Goal: Task Accomplishment & Management: Complete application form

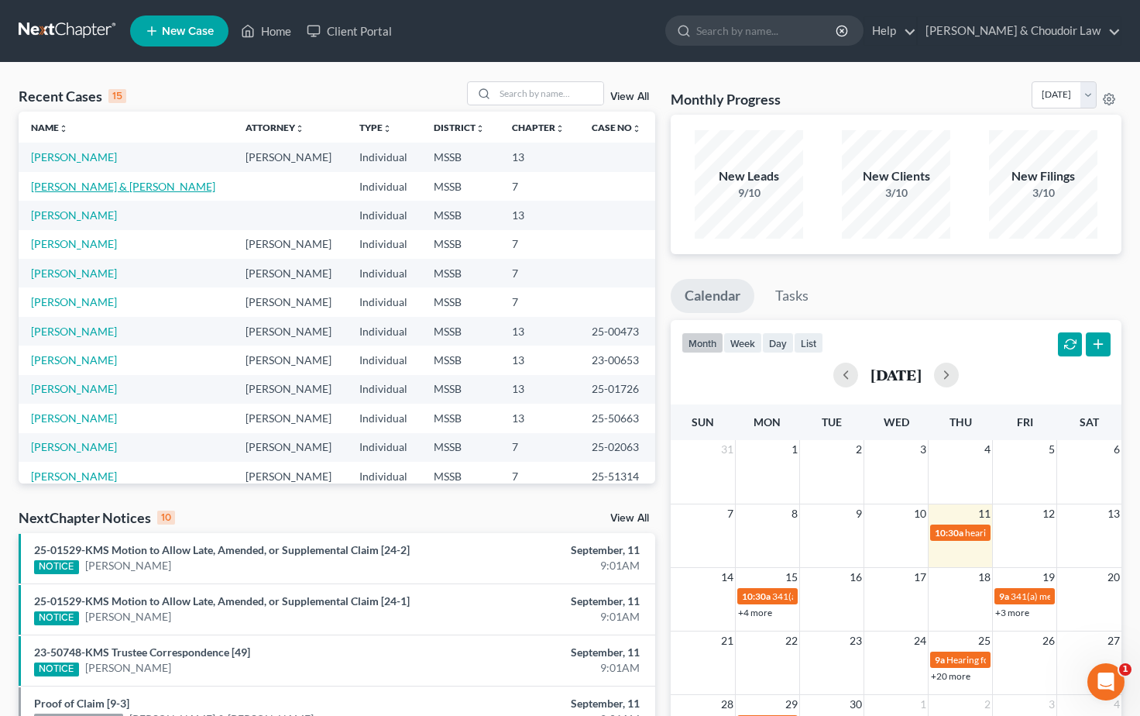
click at [64, 187] on link "[PERSON_NAME] & [PERSON_NAME]" at bounding box center [123, 186] width 184 height 13
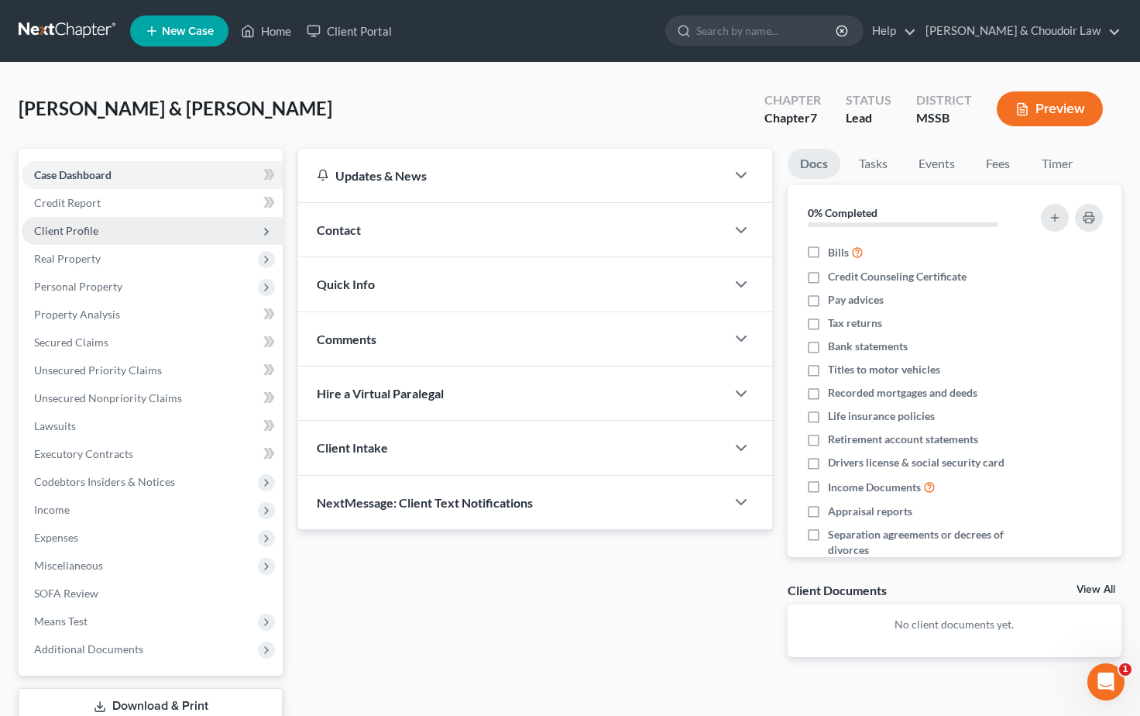
click at [77, 229] on span "Client Profile" at bounding box center [66, 230] width 64 height 13
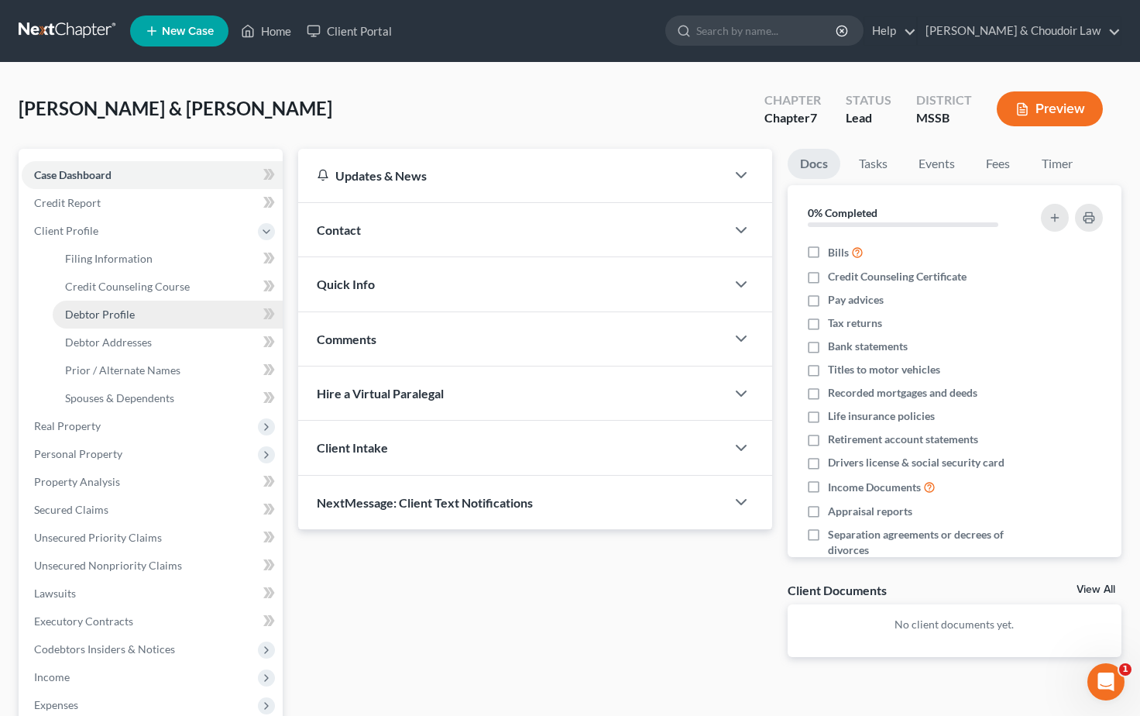
click at [118, 314] on span "Debtor Profile" at bounding box center [100, 313] width 70 height 13
select select "0"
select select "3"
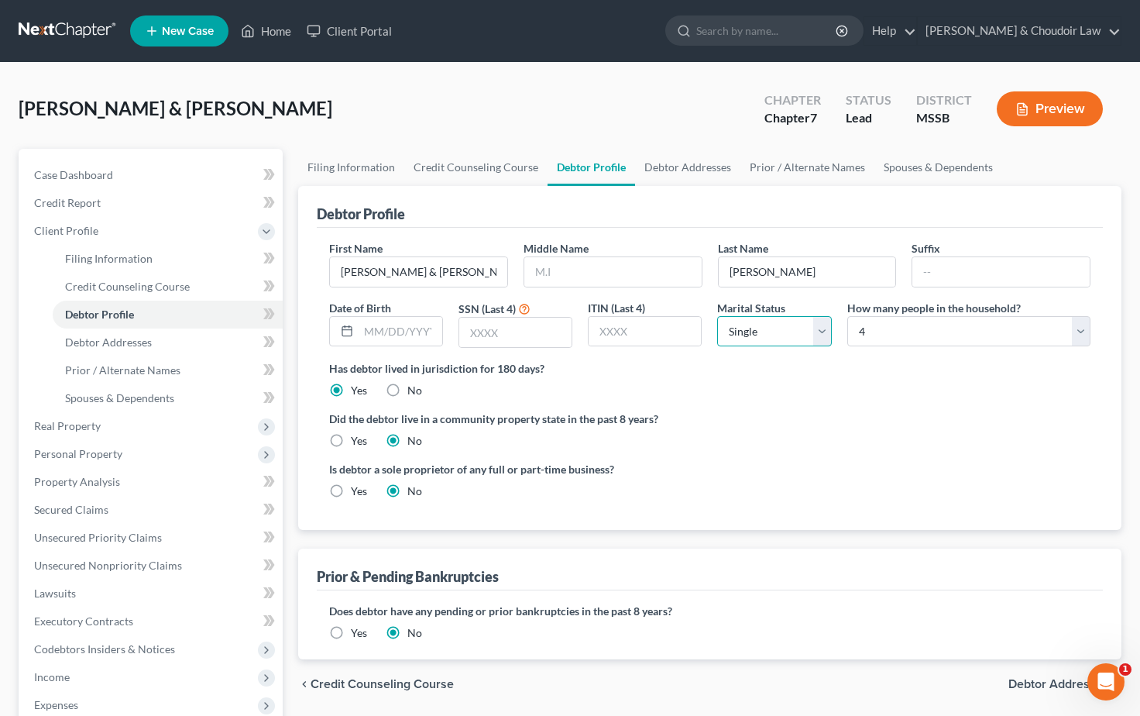
select select "1"
click at [678, 171] on link "Debtor Addresses" at bounding box center [687, 167] width 105 height 37
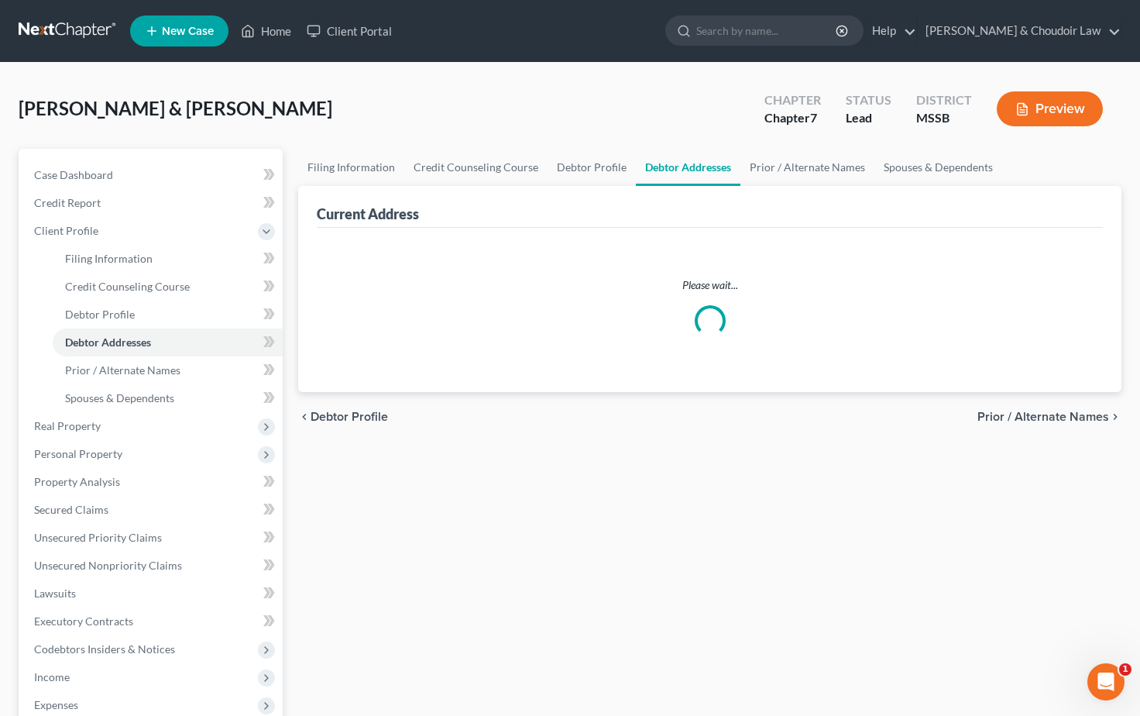
select select "0"
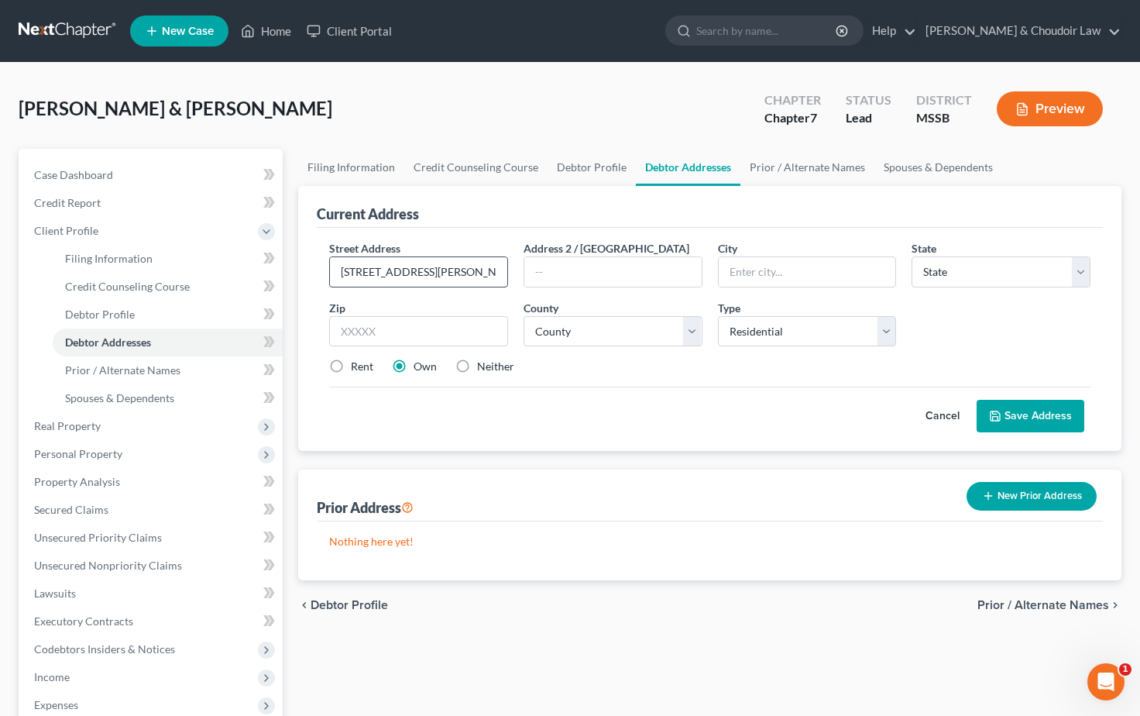
type input "[STREET_ADDRESS][PERSON_NAME]"
type input "[PERSON_NAME] Chitto"
select select "25"
type input "39629"
select select "42"
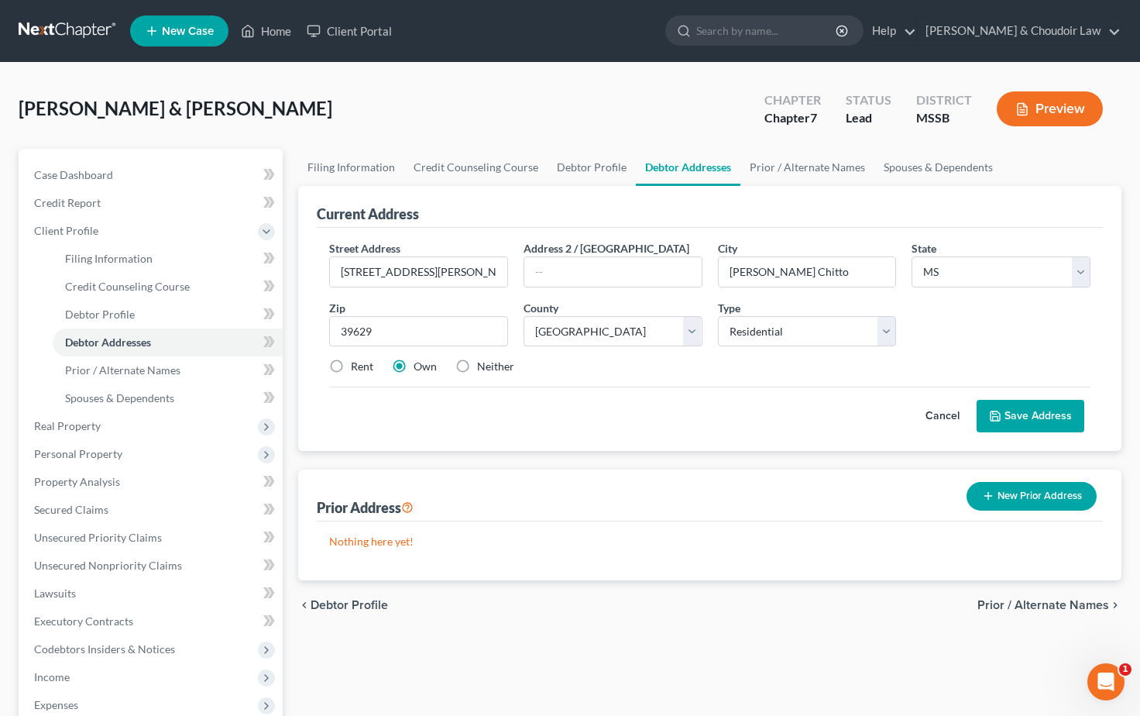
click at [1040, 416] on button "Save Address" at bounding box center [1030, 416] width 108 height 33
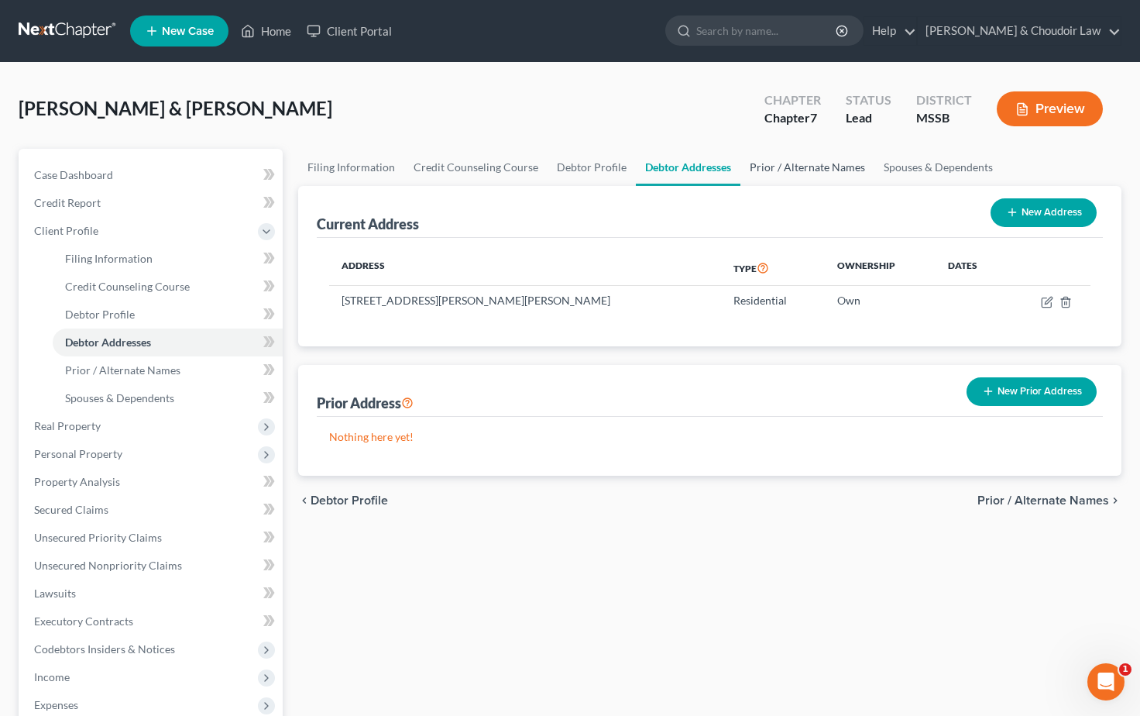
click at [808, 166] on link "Prior / Alternate Names" at bounding box center [807, 167] width 134 height 37
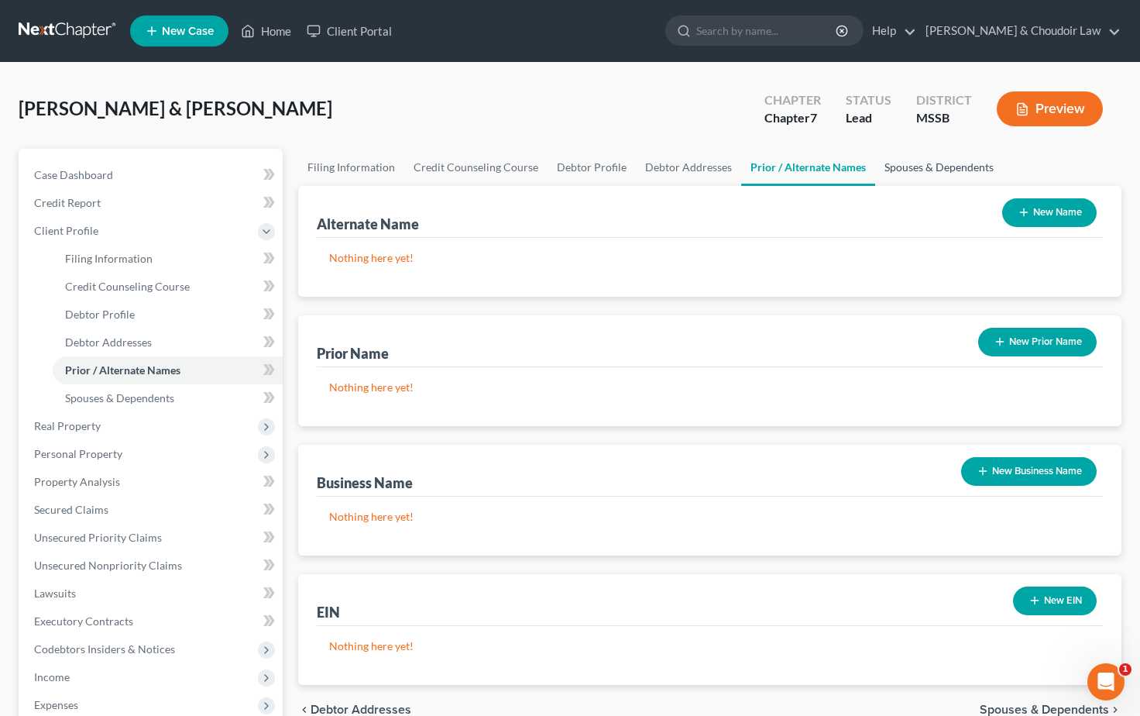
click at [912, 167] on link "Spouses & Dependents" at bounding box center [939, 167] width 128 height 37
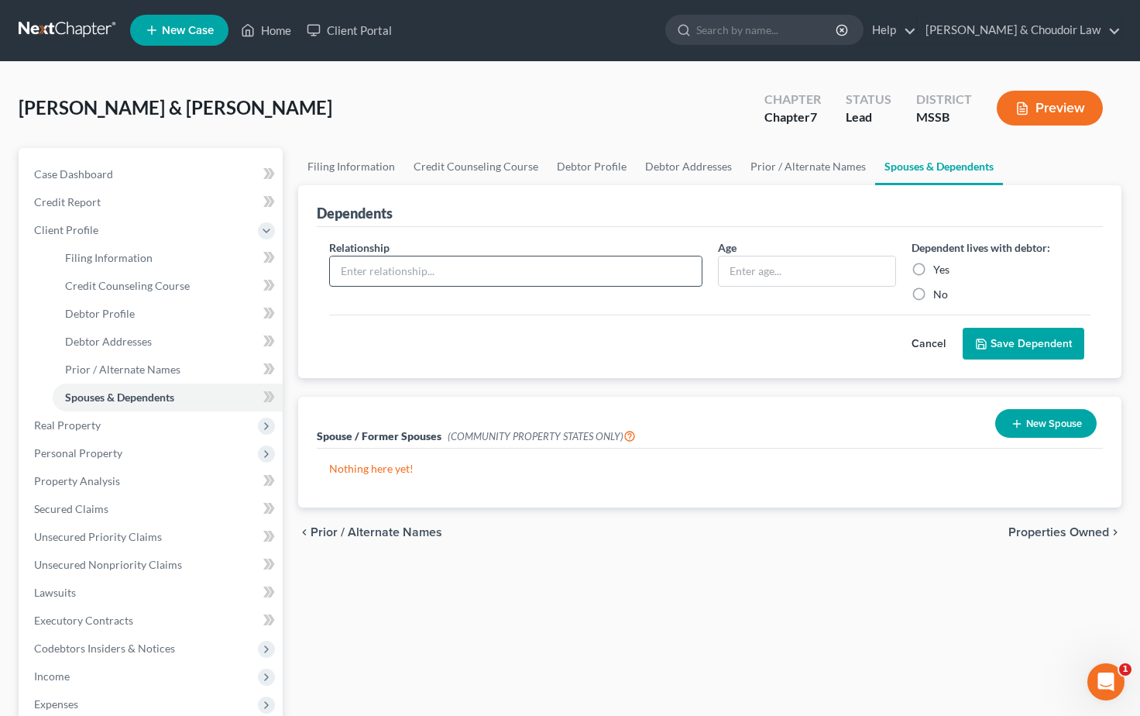
click at [428, 269] on input "text" at bounding box center [516, 270] width 372 height 29
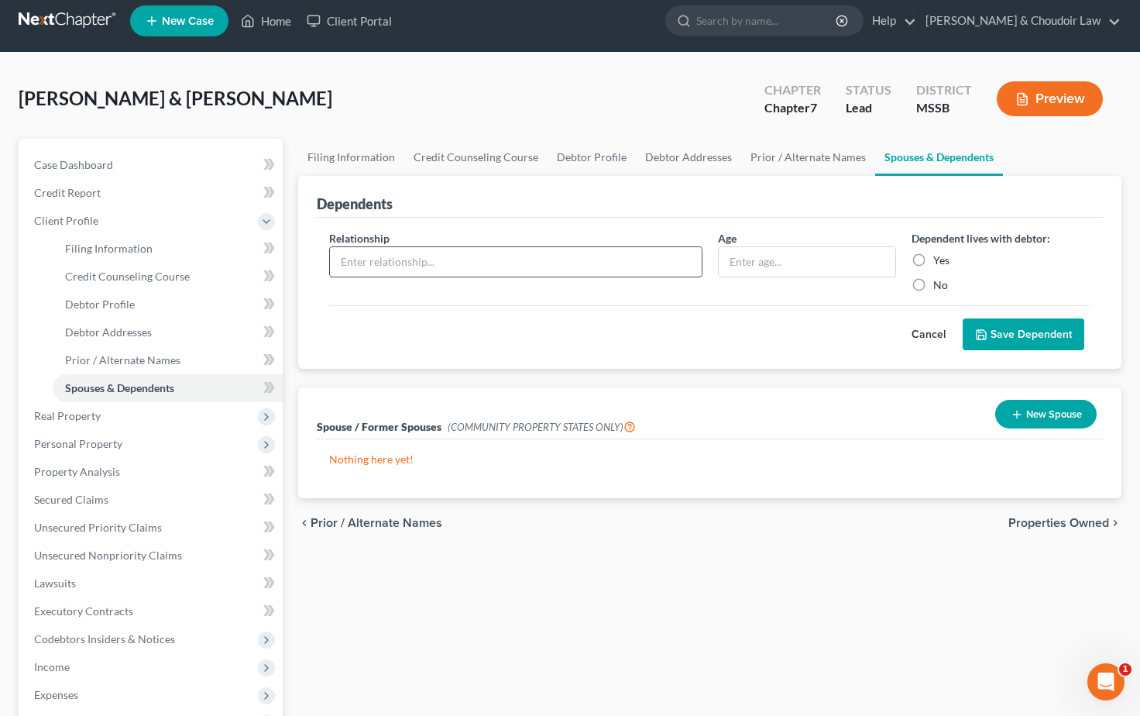
scroll to position [12, 0]
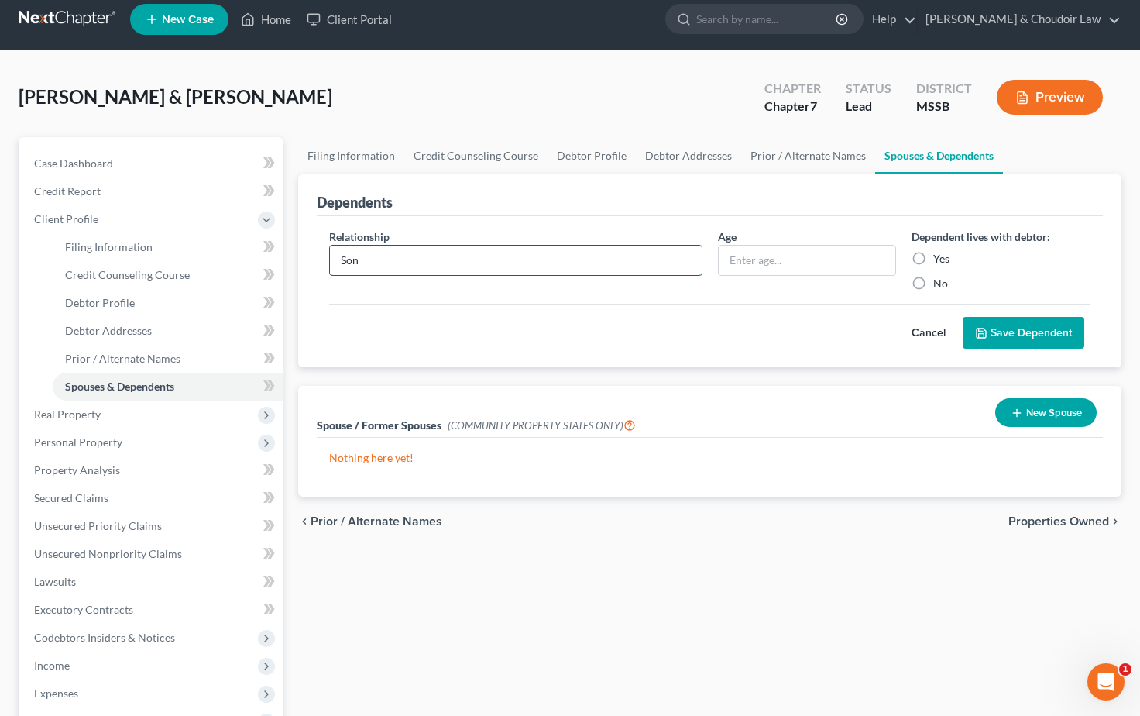
type input "Son"
type input "14"
click at [933, 256] on label "Yes" at bounding box center [941, 258] width 16 height 15
click at [939, 256] on input "Yes" at bounding box center [944, 256] width 10 height 10
radio input "true"
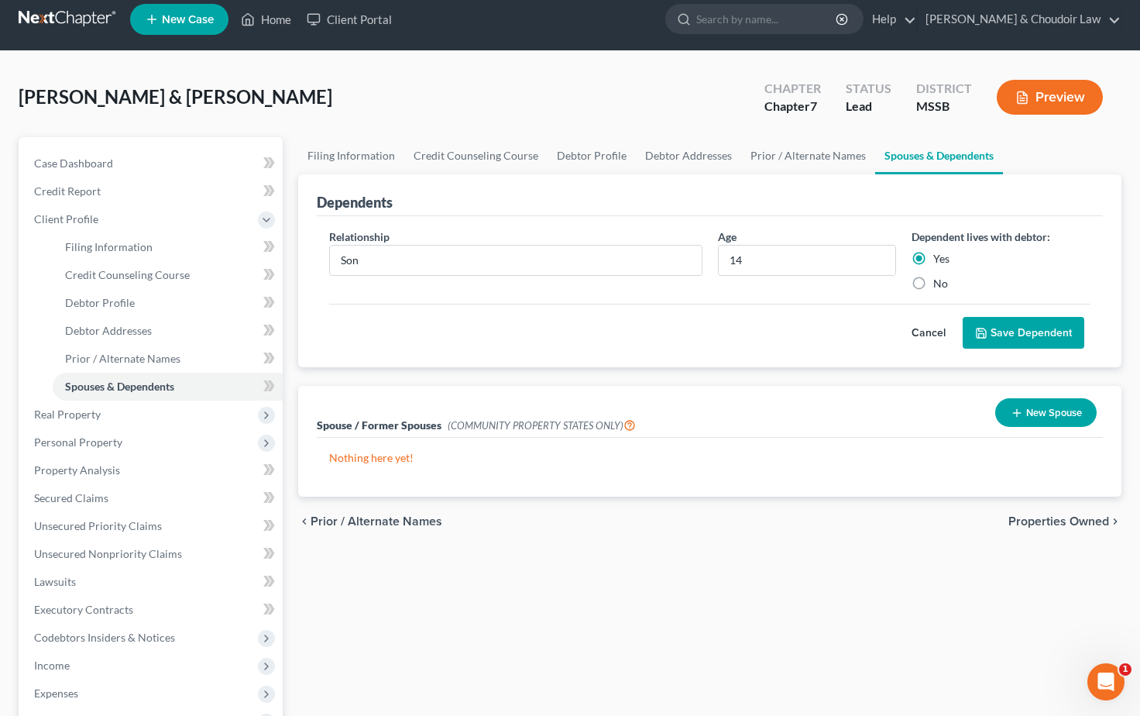
scroll to position [12, 0]
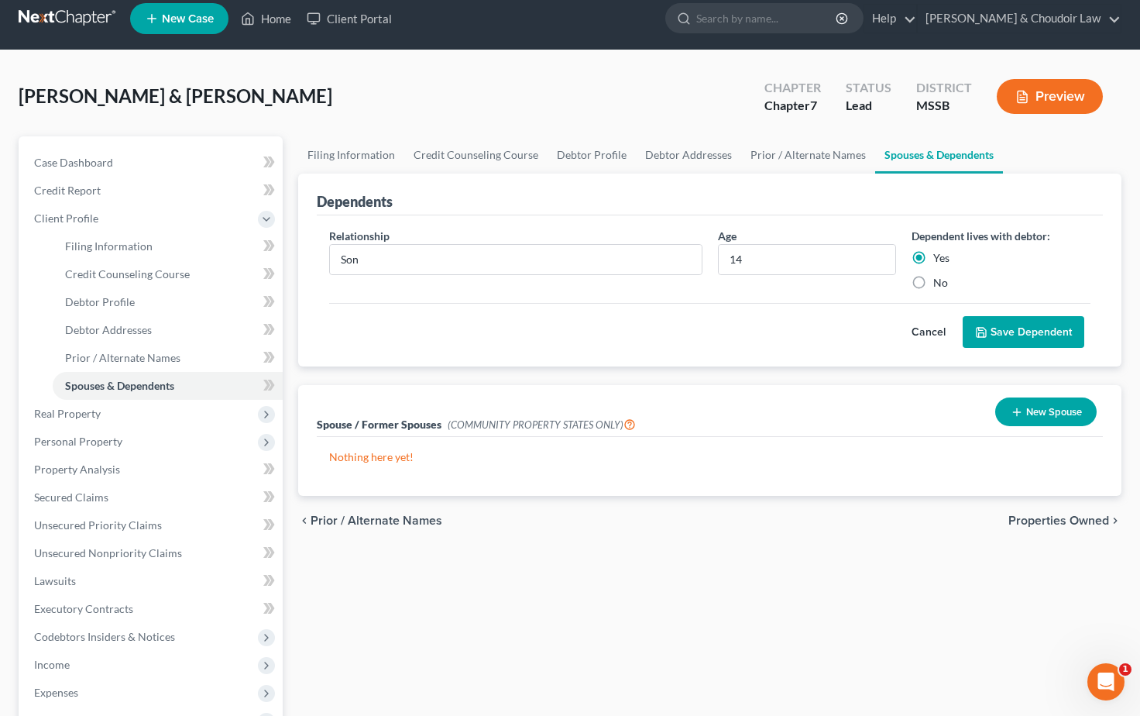
click at [1050, 333] on button "Save Dependent" at bounding box center [1024, 332] width 122 height 33
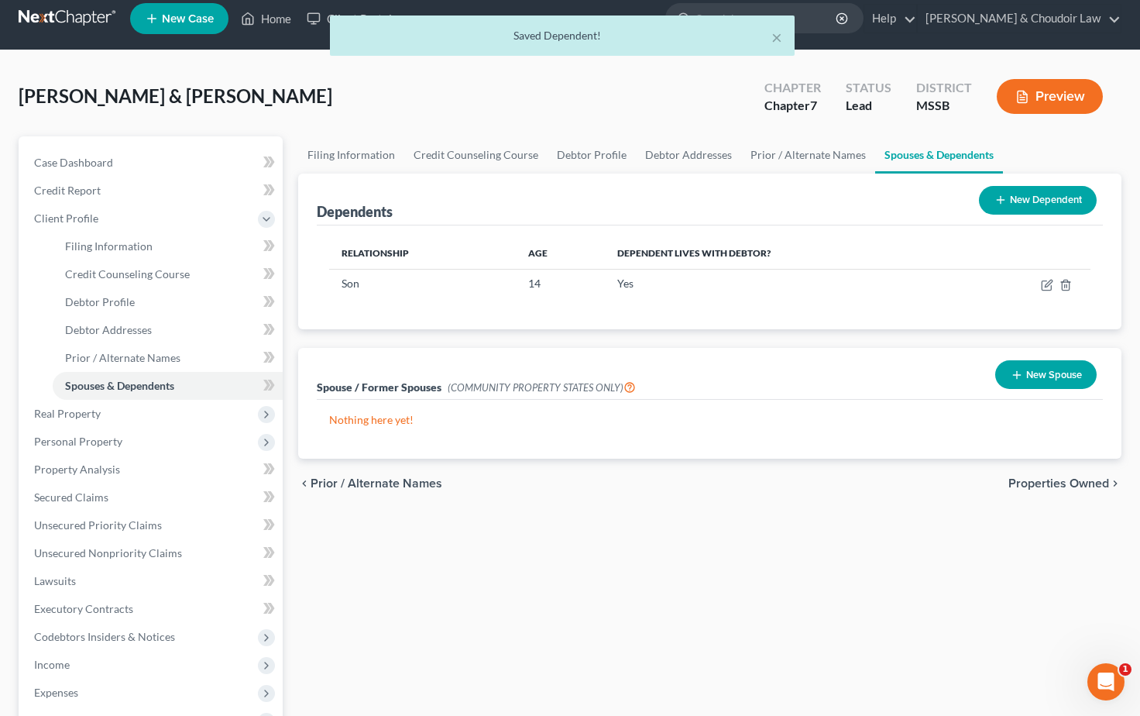
click at [1056, 196] on button "New Dependent" at bounding box center [1038, 200] width 118 height 29
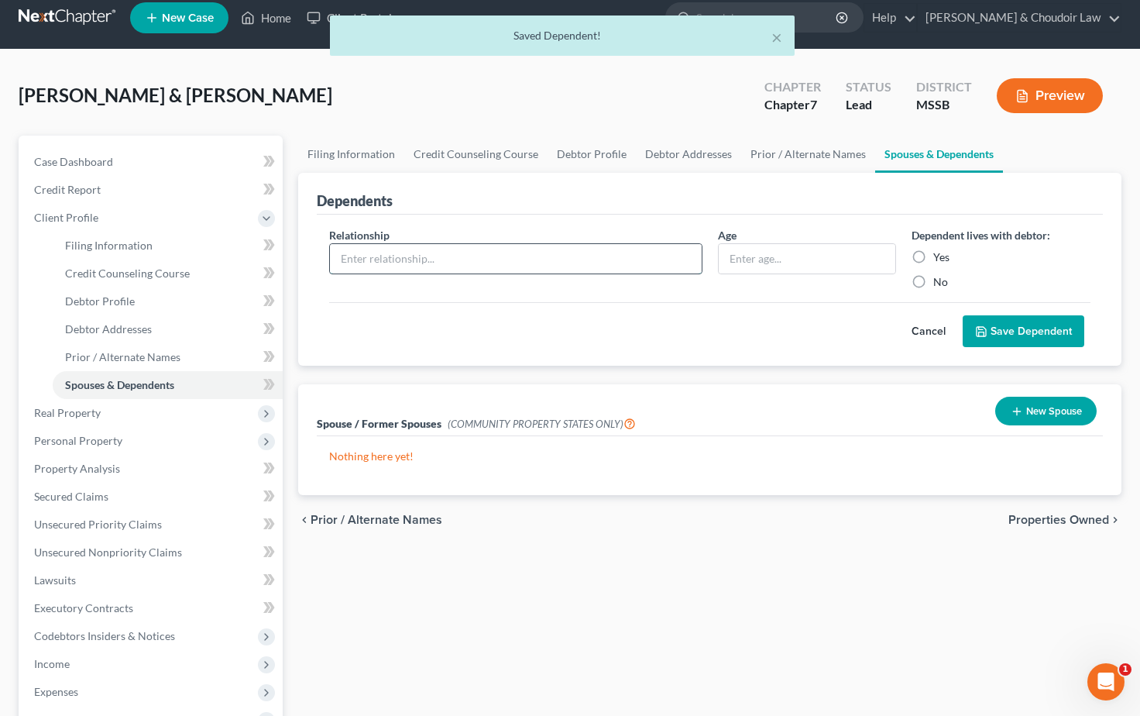
click at [520, 258] on input "text" at bounding box center [516, 258] width 372 height 29
type input "Son"
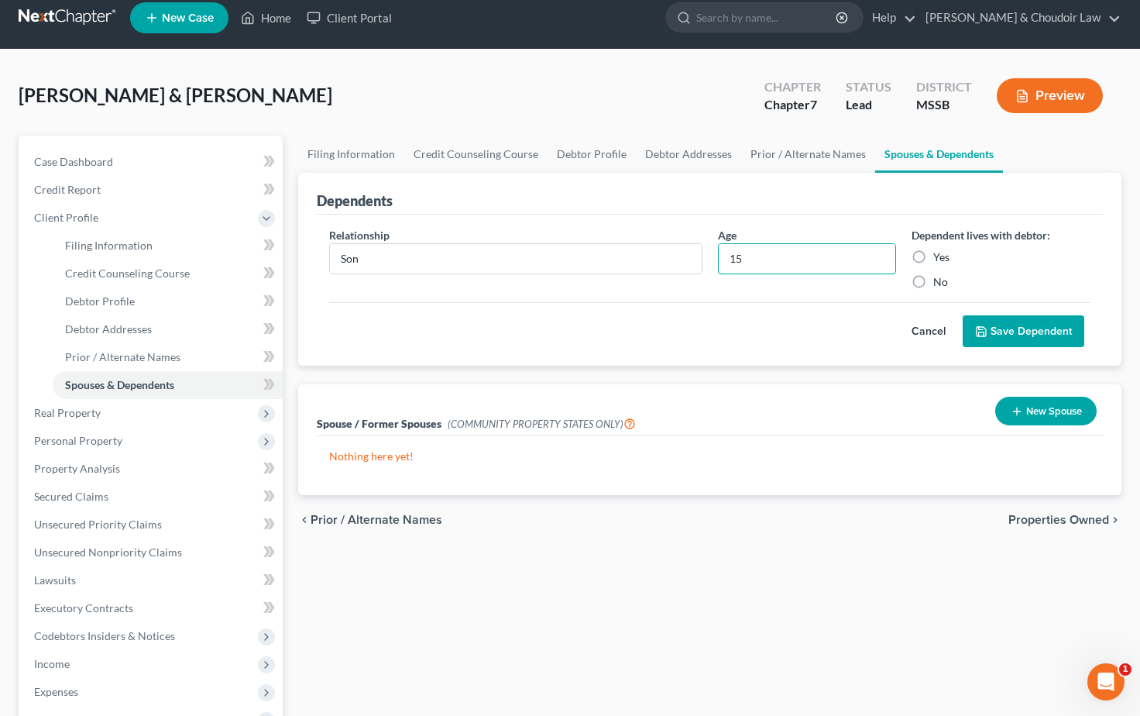
type input "15"
click at [933, 256] on label "Yes" at bounding box center [941, 256] width 16 height 15
click at [939, 256] on input "Yes" at bounding box center [944, 254] width 10 height 10
radio input "true"
click at [1014, 321] on button "Save Dependent" at bounding box center [1024, 331] width 122 height 33
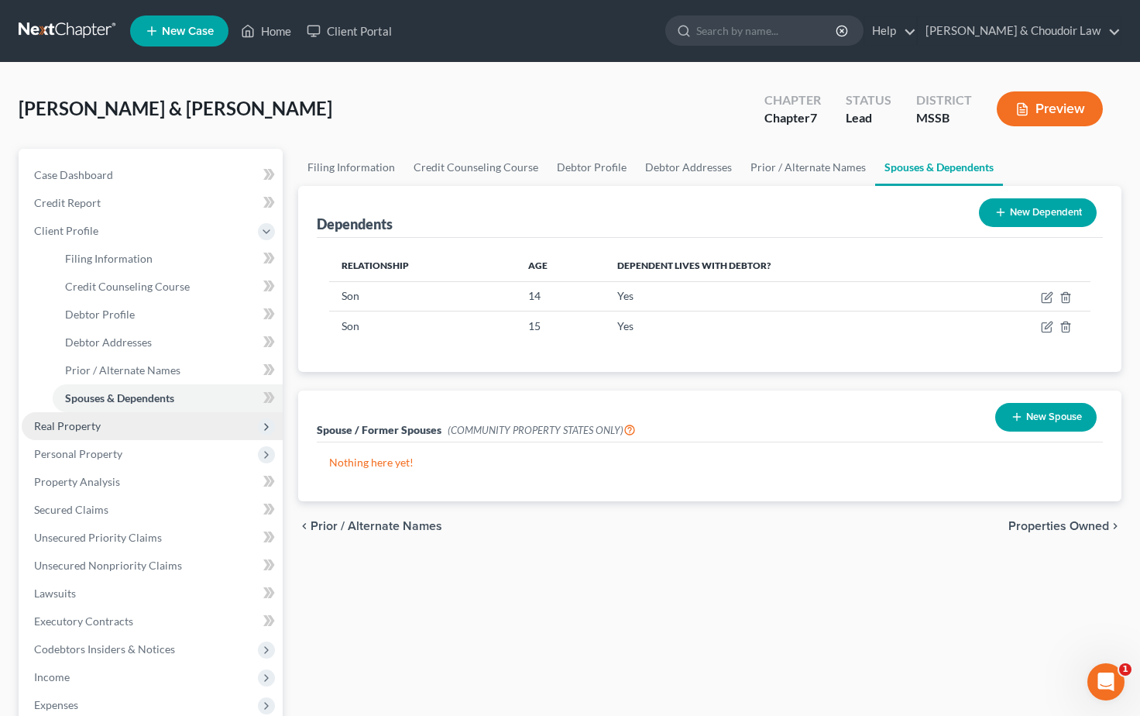
scroll to position [0, 0]
click at [56, 676] on span "Income" at bounding box center [52, 676] width 36 height 13
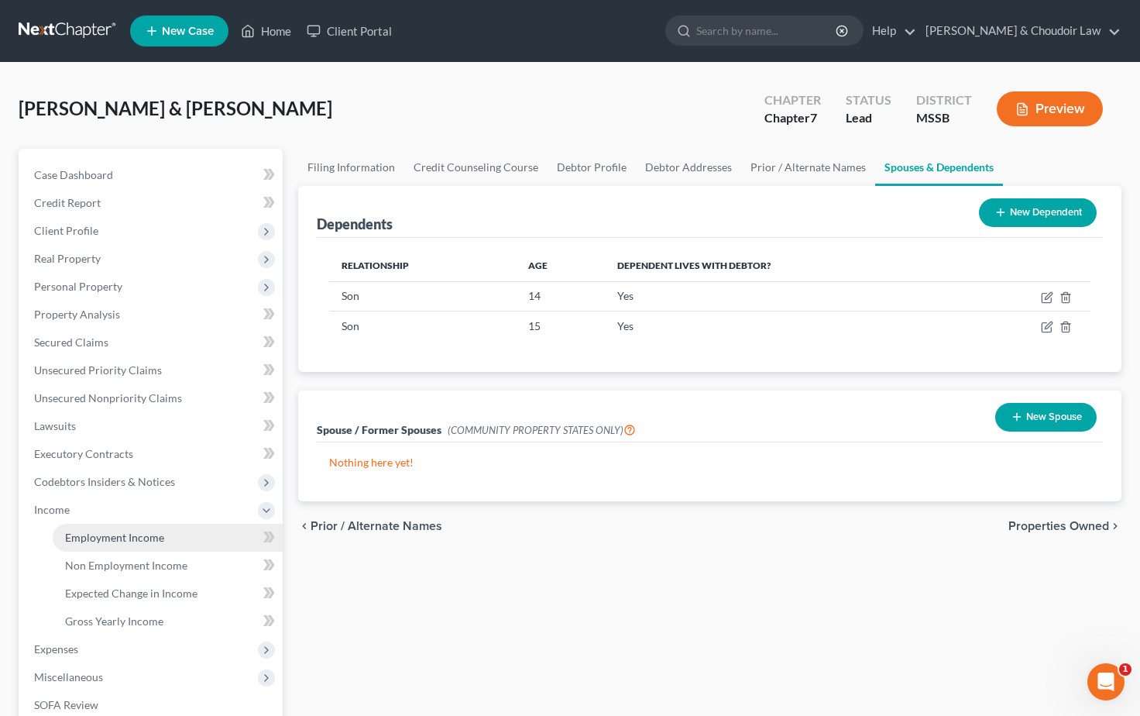
click at [121, 544] on link "Employment Income" at bounding box center [168, 537] width 230 height 28
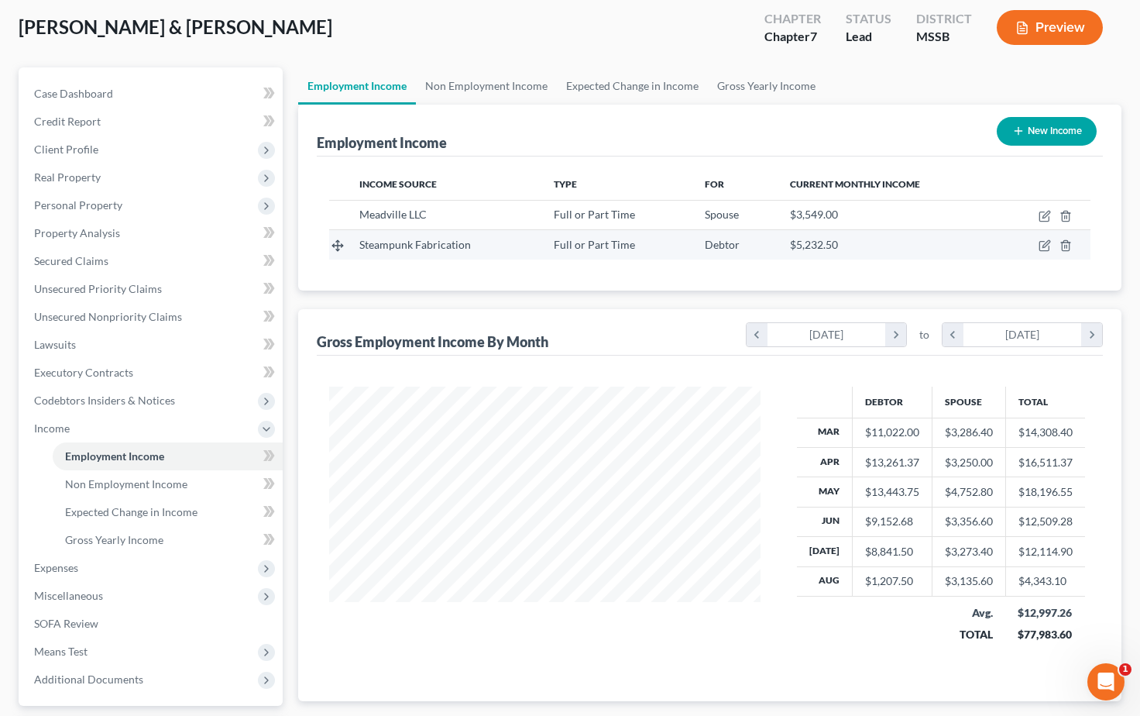
scroll to position [84, 0]
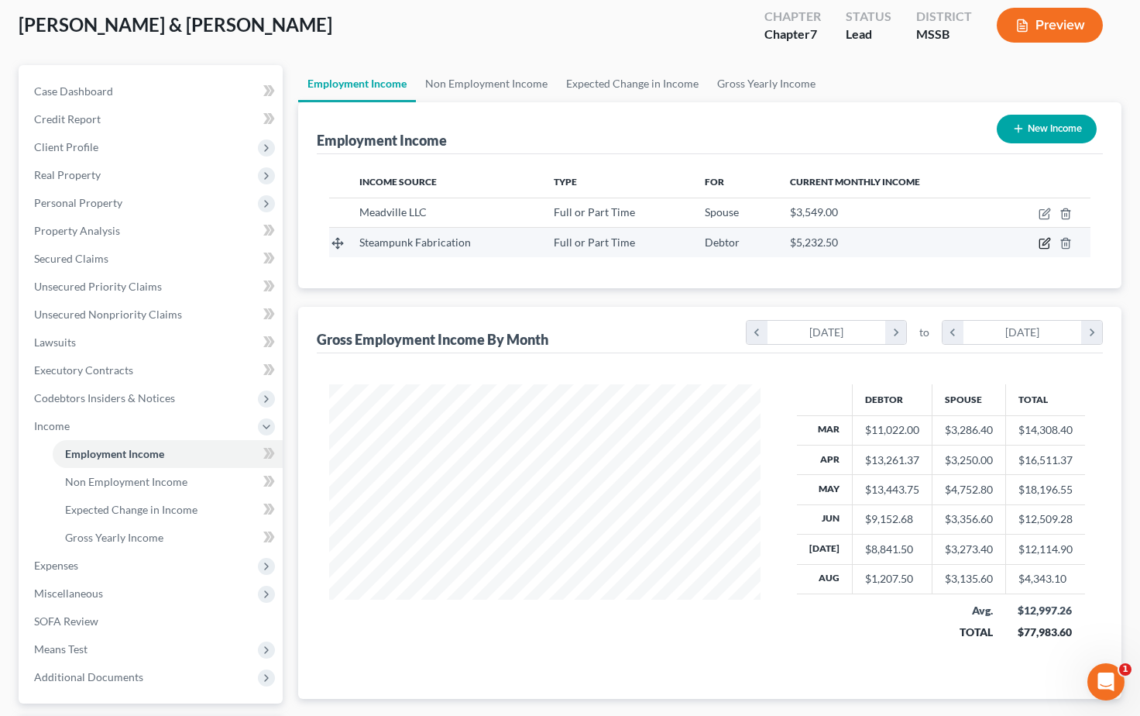
click at [1049, 242] on icon "button" at bounding box center [1044, 243] width 12 height 12
select select "0"
select select "25"
select select "3"
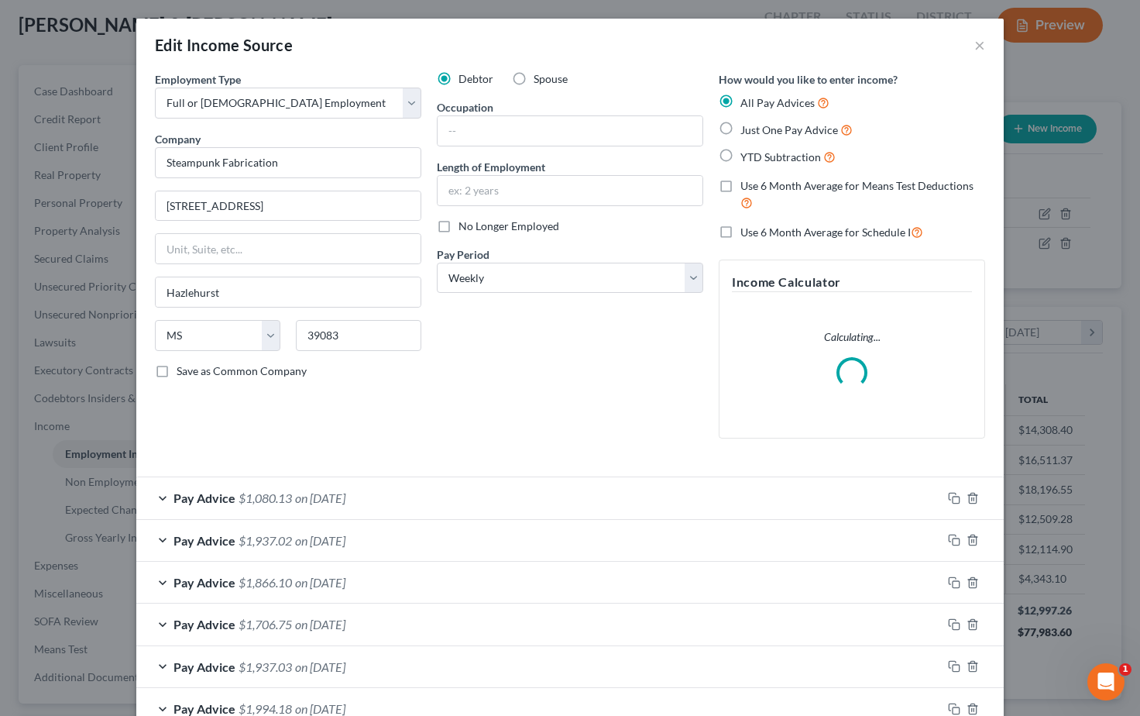
scroll to position [85, 1]
click at [952, 496] on rect "button" at bounding box center [955, 499] width 7 height 7
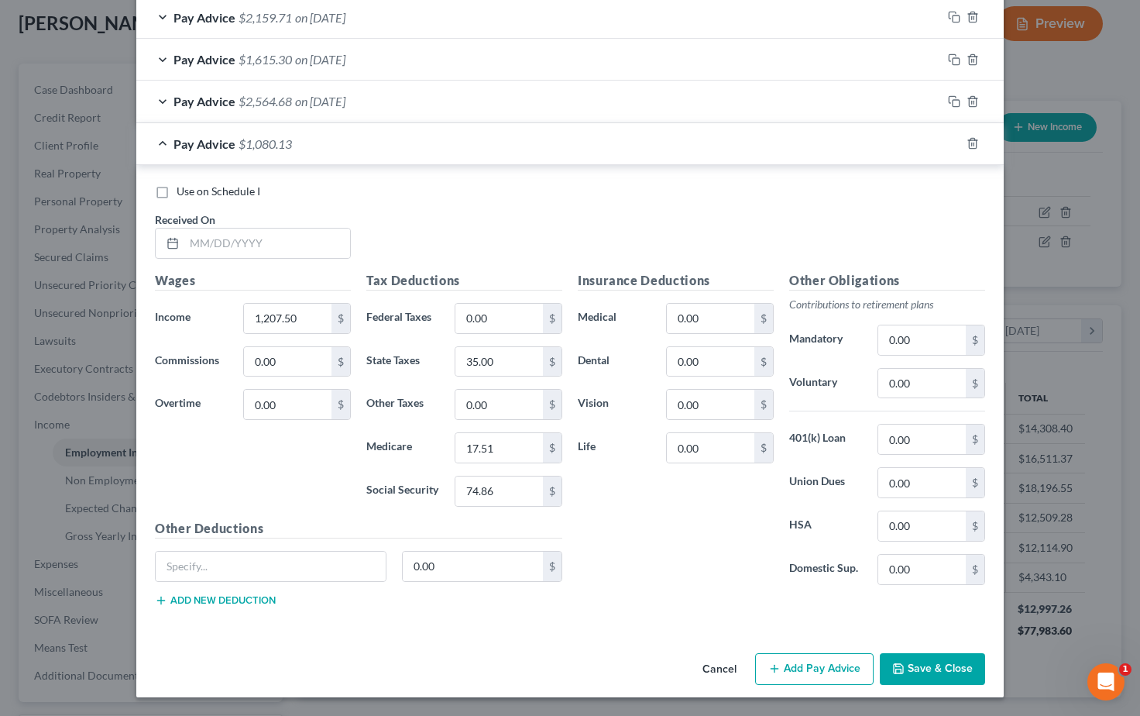
scroll to position [1484, 0]
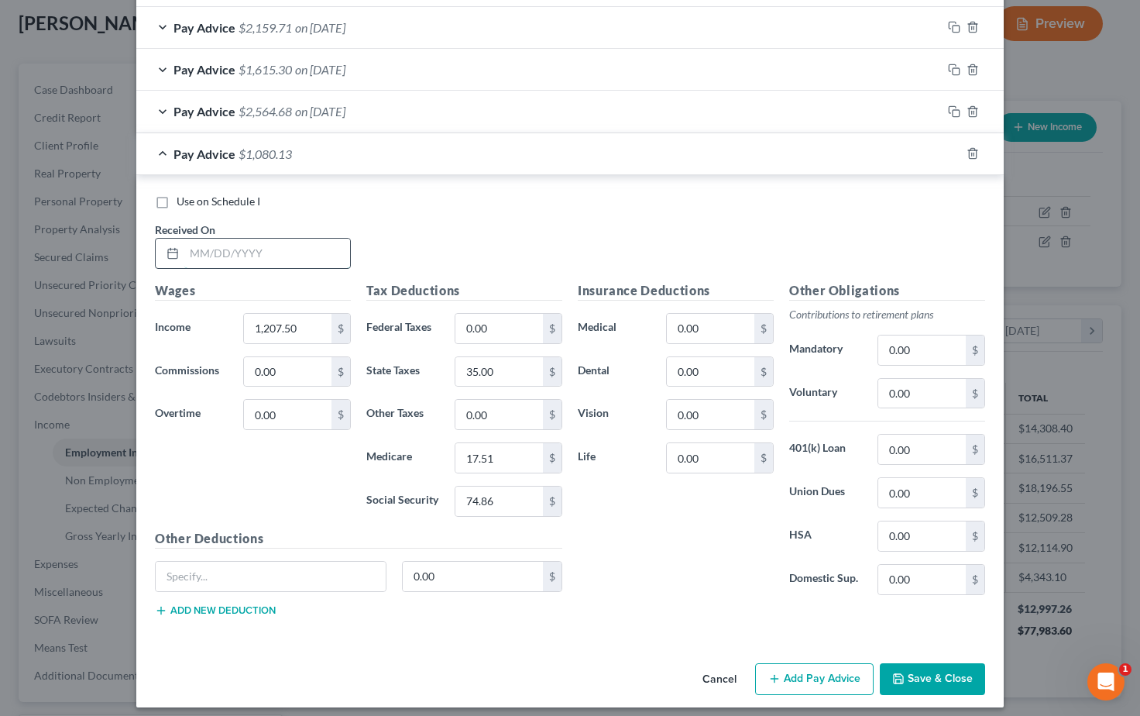
click at [251, 245] on input "text" at bounding box center [267, 253] width 166 height 29
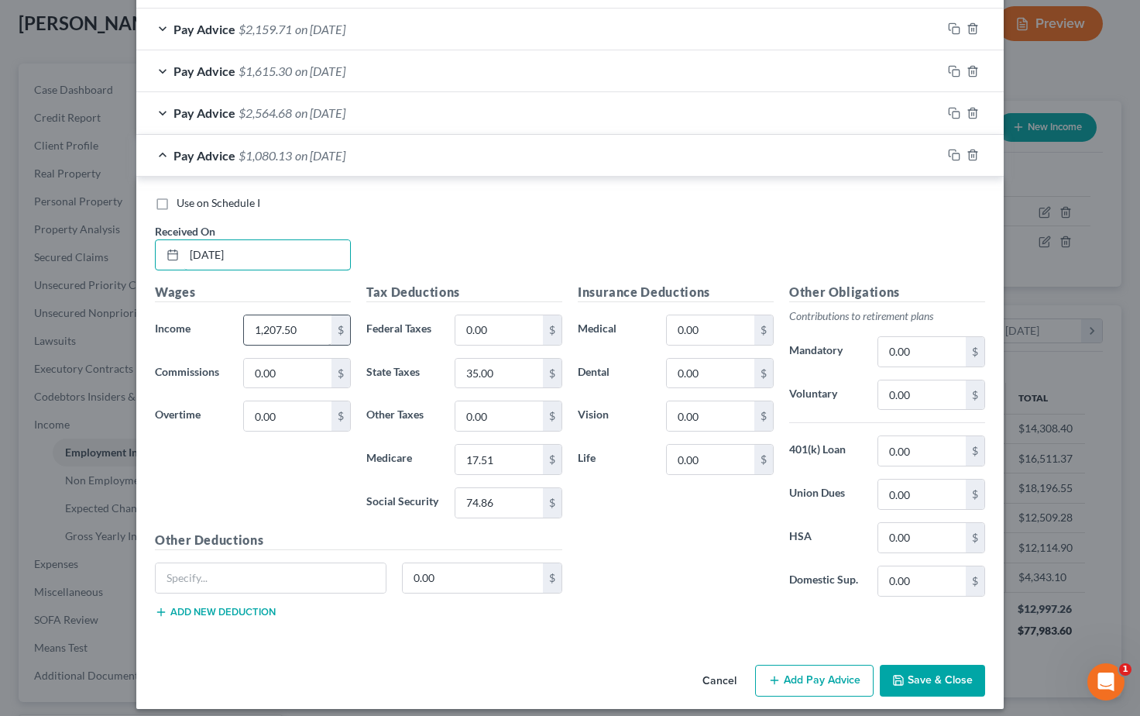
type input "08/08/2025"
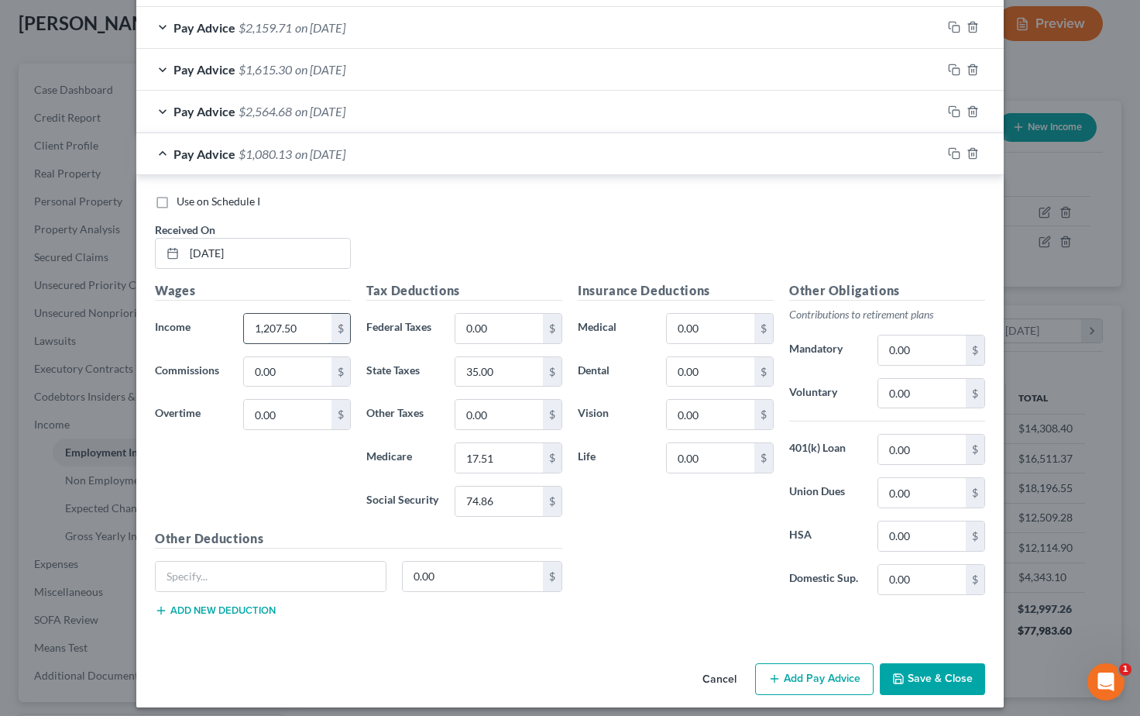
drag, startPoint x: 289, startPoint y: 316, endPoint x: 243, endPoint y: 314, distance: 45.7
click at [222, 315] on div "Income * 1,207.50 $" at bounding box center [252, 328] width 211 height 31
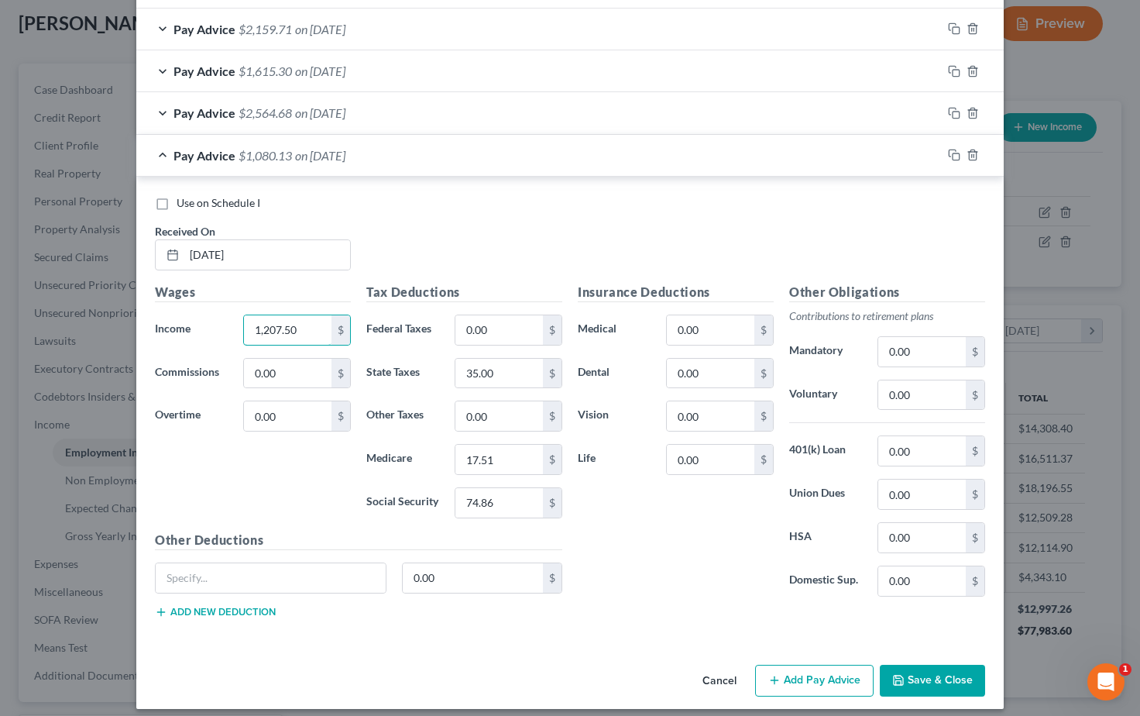
drag, startPoint x: 307, startPoint y: 314, endPoint x: 221, endPoint y: 311, distance: 86.0
click at [221, 314] on div "Income * 1,207.50 $" at bounding box center [252, 329] width 211 height 31
type input "1,680.00"
drag, startPoint x: 497, startPoint y: 321, endPoint x: 456, endPoint y: 321, distance: 41.0
click at [457, 321] on input "0.00" at bounding box center [499, 329] width 88 height 29
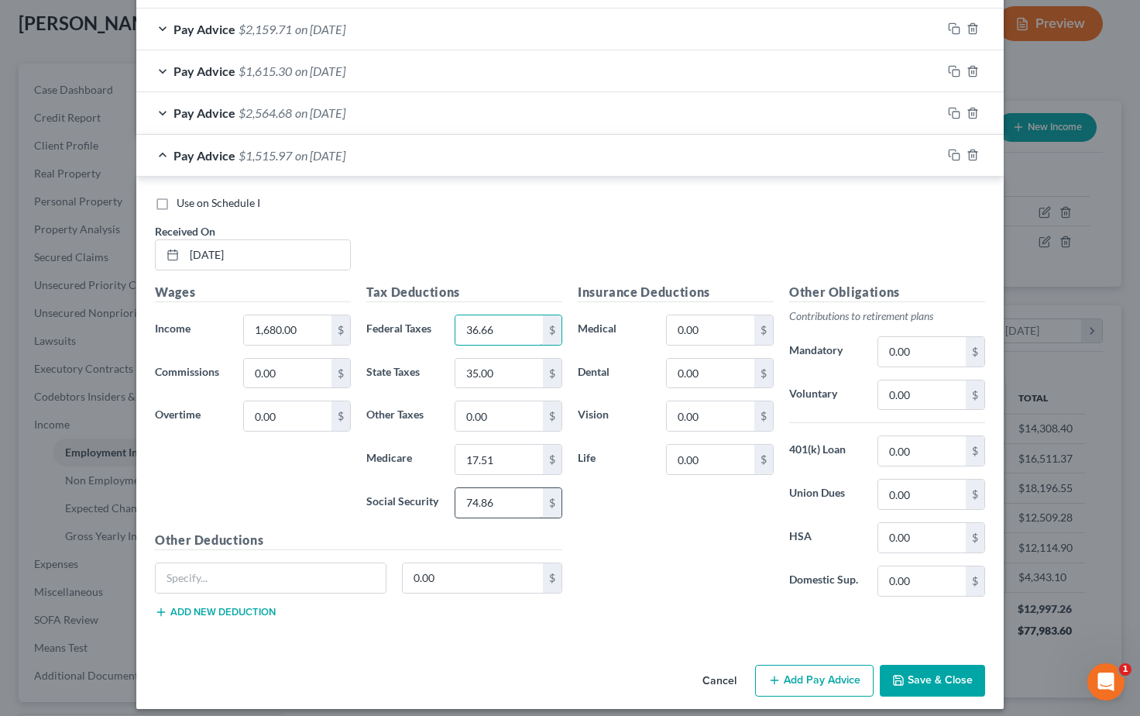
type input "36.66"
drag, startPoint x: 484, startPoint y: 493, endPoint x: 429, endPoint y: 485, distance: 55.5
click at [429, 487] on div "Social Security 74.86 $" at bounding box center [464, 502] width 211 height 31
type input "104.16"
drag, startPoint x: 493, startPoint y: 449, endPoint x: 448, endPoint y: 448, distance: 44.1
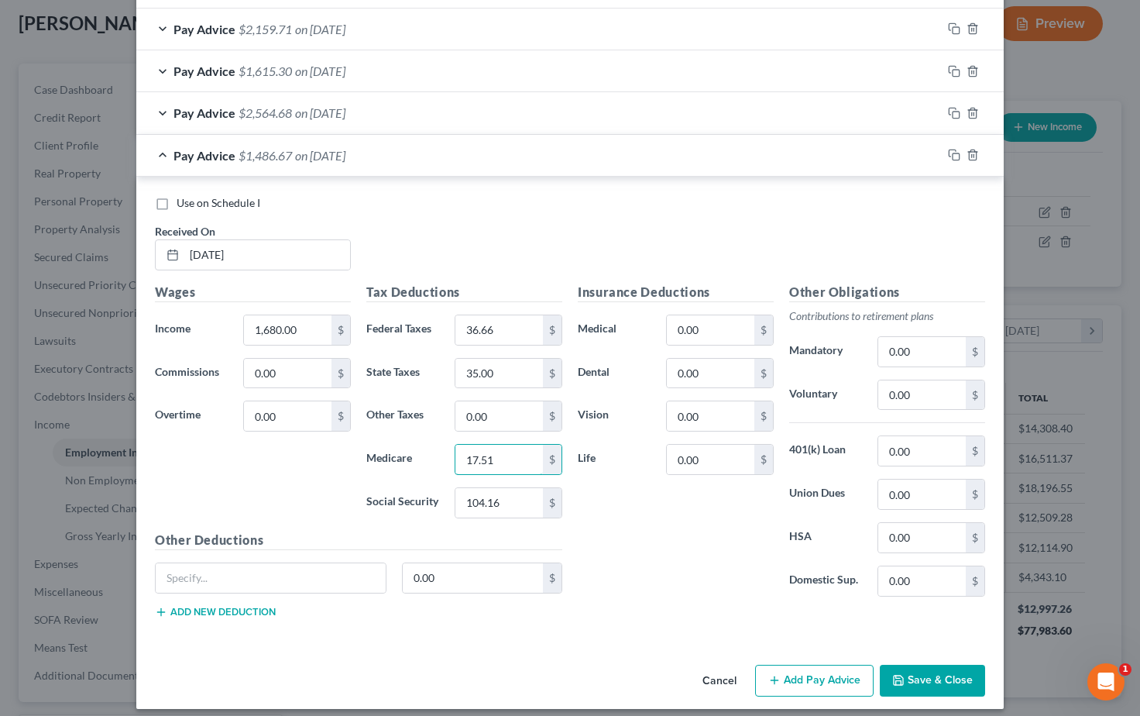
click at [448, 448] on div "17.51 $" at bounding box center [508, 459] width 123 height 31
type input "24.36"
drag, startPoint x: 486, startPoint y: 363, endPoint x: 427, endPoint y: 362, distance: 58.9
type input "56.00"
click at [620, 548] on div "Insurance Deductions Medical 0.00 $ Dental 0.00 $ Vision 0.00 $ Life 0.00 $" at bounding box center [675, 446] width 211 height 326
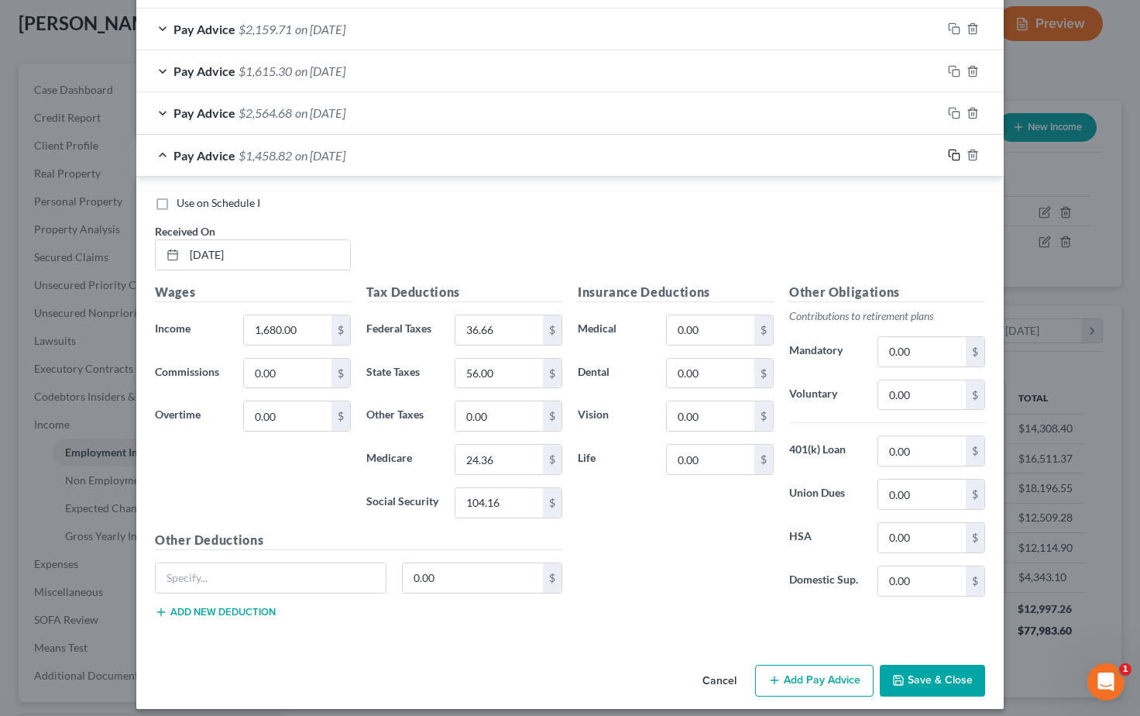
click at [953, 153] on rect "button" at bounding box center [955, 156] width 7 height 7
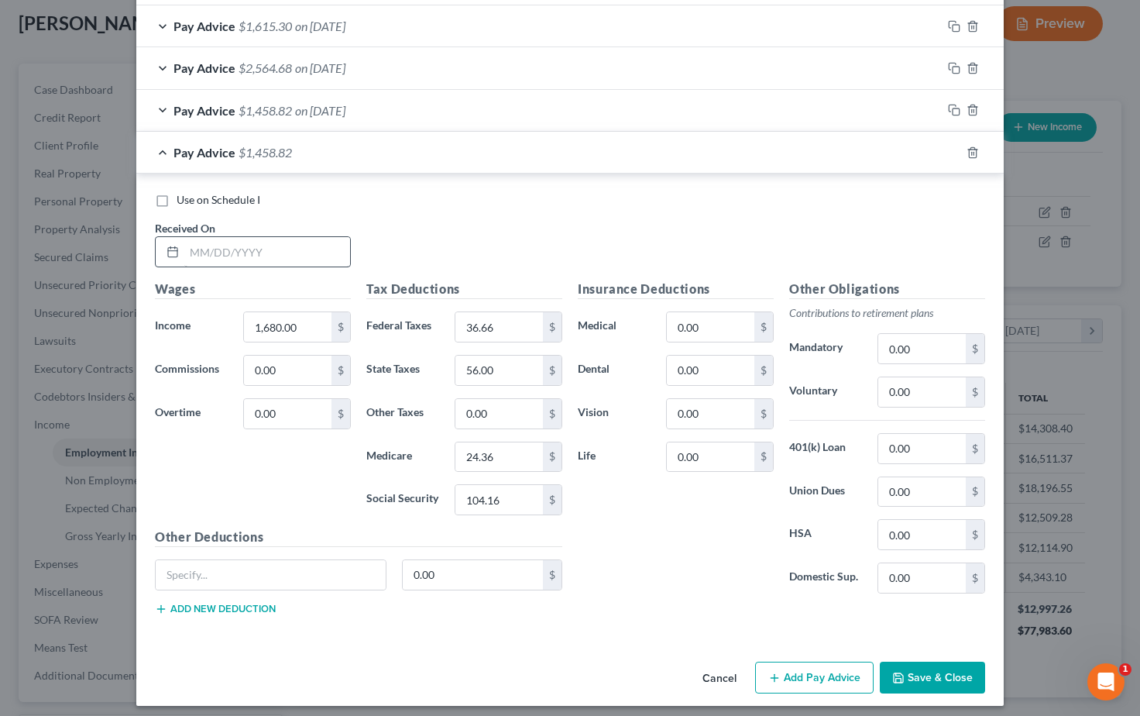
scroll to position [1526, 0]
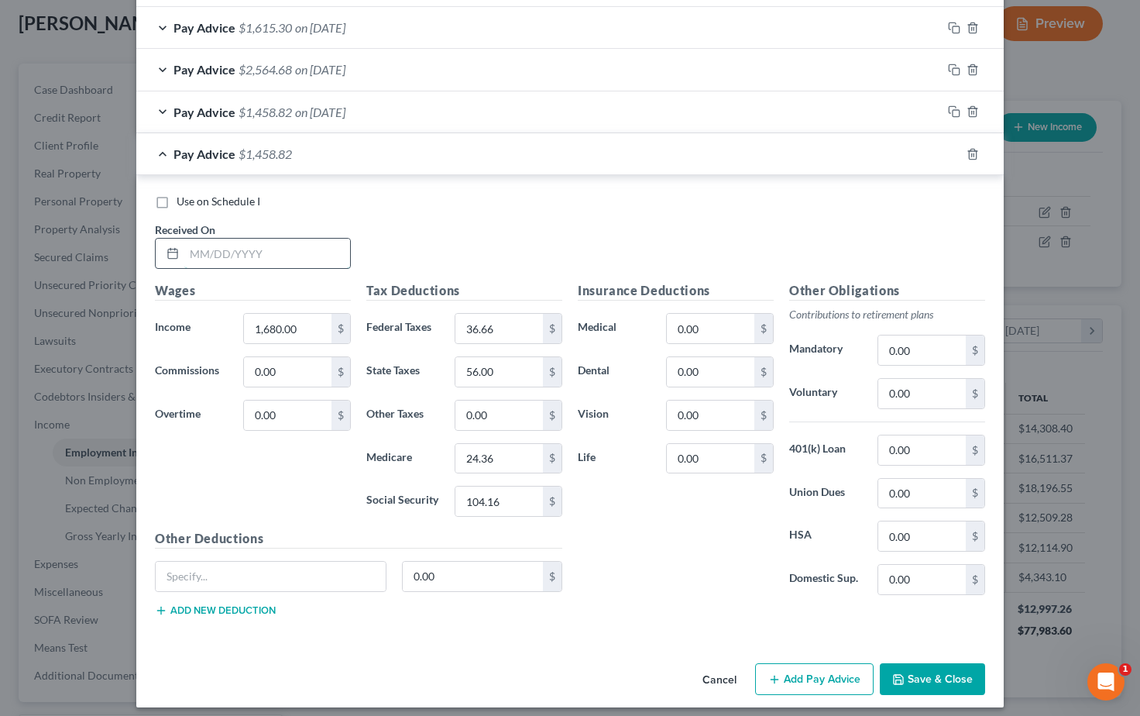
click at [230, 239] on input "text" at bounding box center [267, 253] width 166 height 29
type input "08/15/2025"
drag, startPoint x: 306, startPoint y: 318, endPoint x: 231, endPoint y: 317, distance: 75.1
click at [231, 317] on div "Income * 1,680.00 $" at bounding box center [252, 328] width 211 height 31
type input "2,215.50"
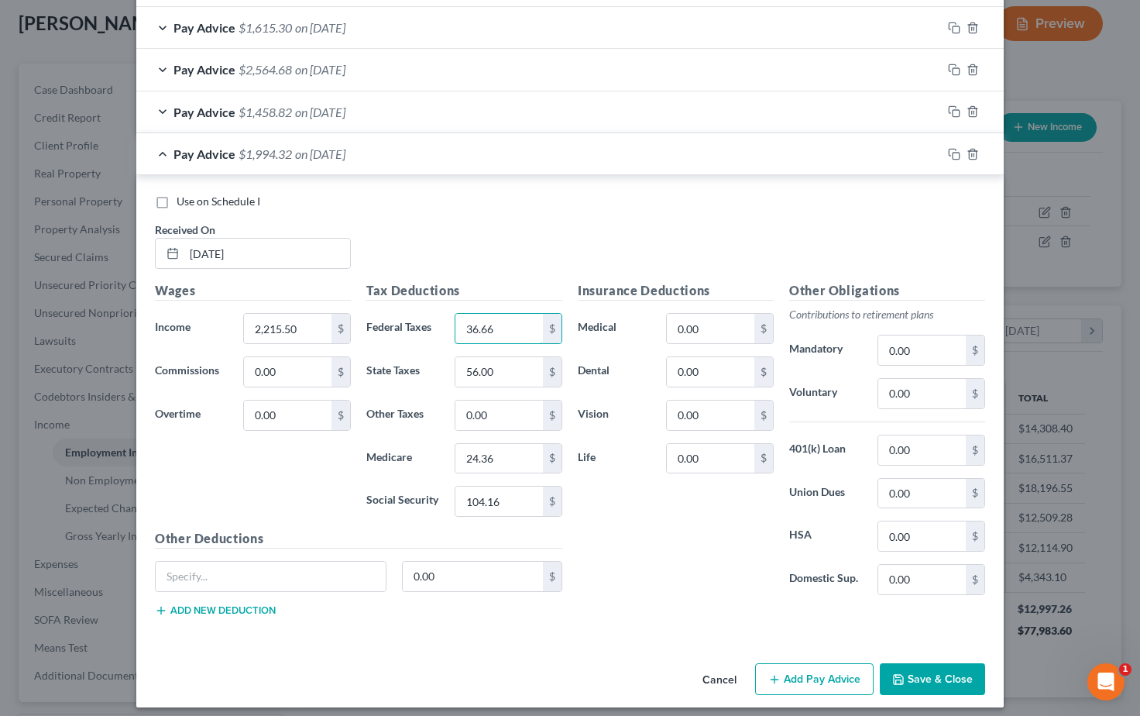
drag, startPoint x: 497, startPoint y: 319, endPoint x: 433, endPoint y: 315, distance: 64.4
click at [433, 315] on div "Federal Taxes 36.66 $" at bounding box center [464, 328] width 211 height 31
type input "100.92"
drag, startPoint x: 508, startPoint y: 489, endPoint x: 431, endPoint y: 486, distance: 76.8
click at [431, 486] on div "Social Security 104.16 $" at bounding box center [464, 501] width 211 height 31
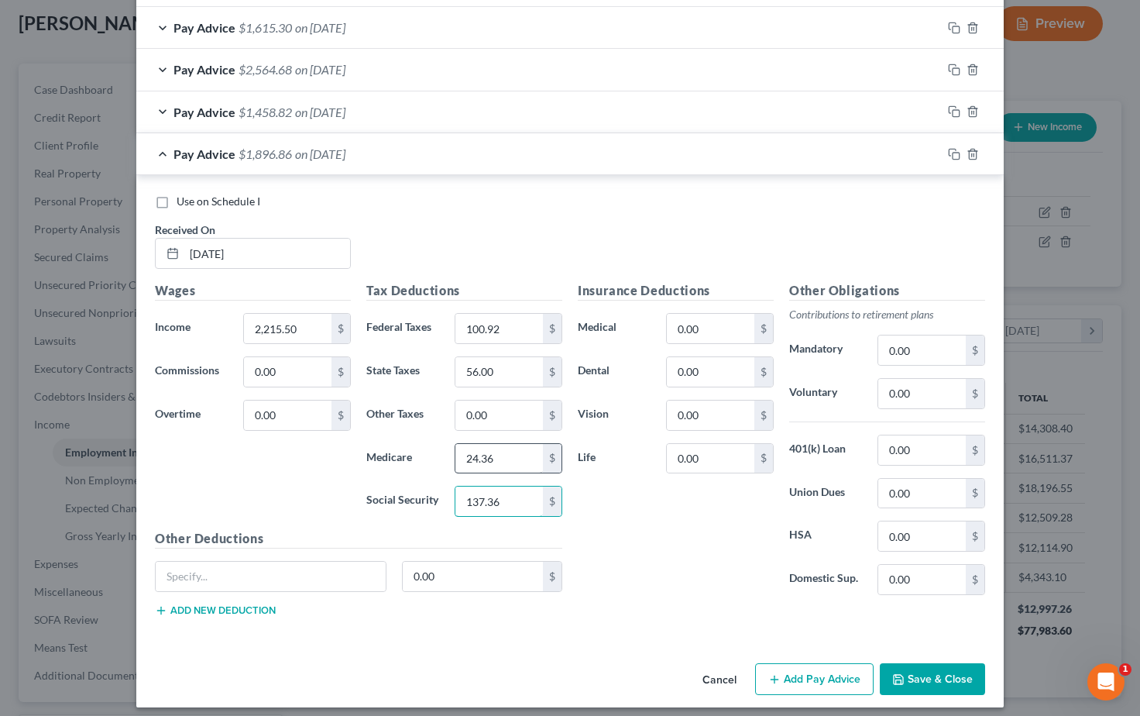
type input "137.36"
drag, startPoint x: 485, startPoint y: 445, endPoint x: 429, endPoint y: 446, distance: 55.8
click at [429, 446] on div "Medicare 24.36 $" at bounding box center [464, 458] width 211 height 31
type input "32.12"
drag, startPoint x: 464, startPoint y: 362, endPoint x: 420, endPoint y: 364, distance: 43.4
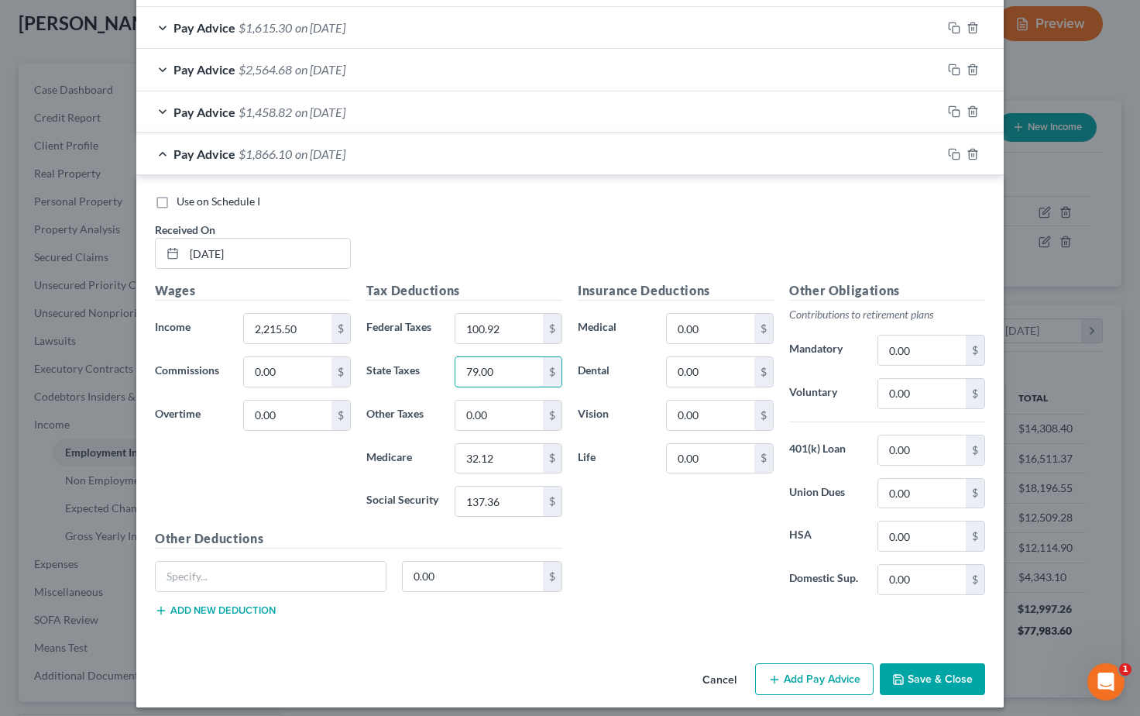
type input "79.00"
click at [641, 540] on div "Insurance Deductions Medical 0.00 $ Dental 0.00 $ Vision 0.00 $ Life 0.00 $" at bounding box center [675, 444] width 211 height 326
click at [951, 148] on icon "button" at bounding box center [954, 154] width 12 height 12
click at [213, 243] on input "text" at bounding box center [267, 253] width 166 height 29
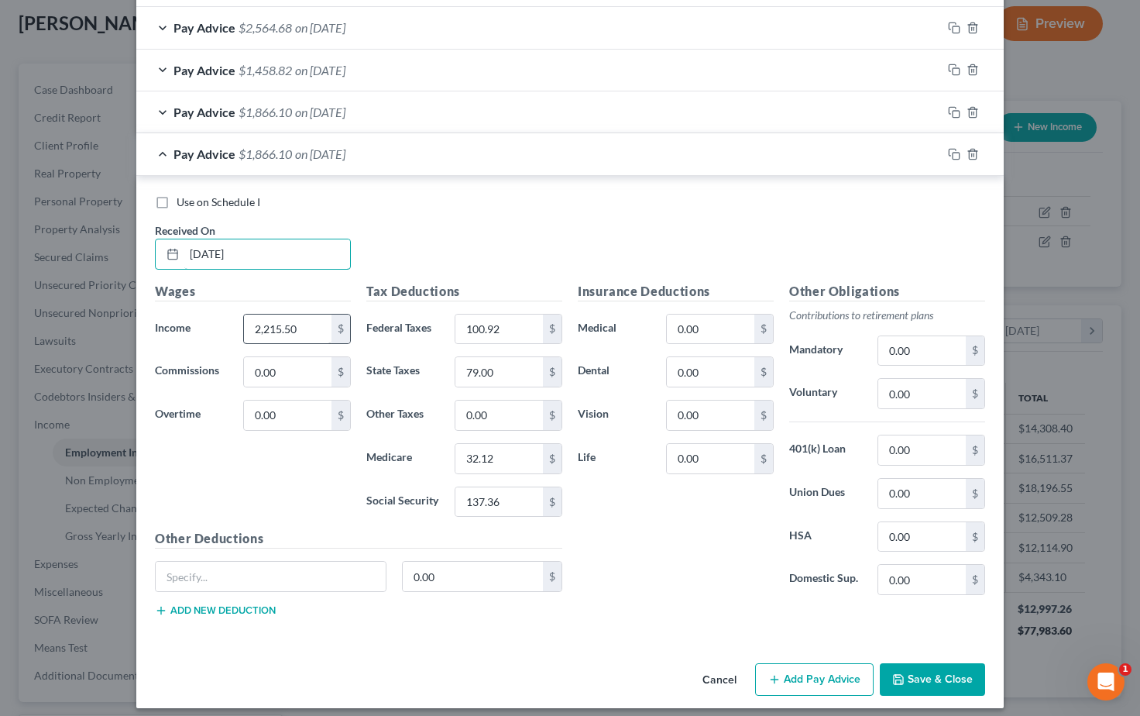
type input "08/22/2025"
drag, startPoint x: 276, startPoint y: 316, endPoint x: 233, endPoint y: 314, distance: 43.4
click at [233, 314] on div "Income * 2,215.50 $" at bounding box center [252, 329] width 211 height 31
type input "2,310.00"
drag, startPoint x: 506, startPoint y: 313, endPoint x: 420, endPoint y: 312, distance: 86.0
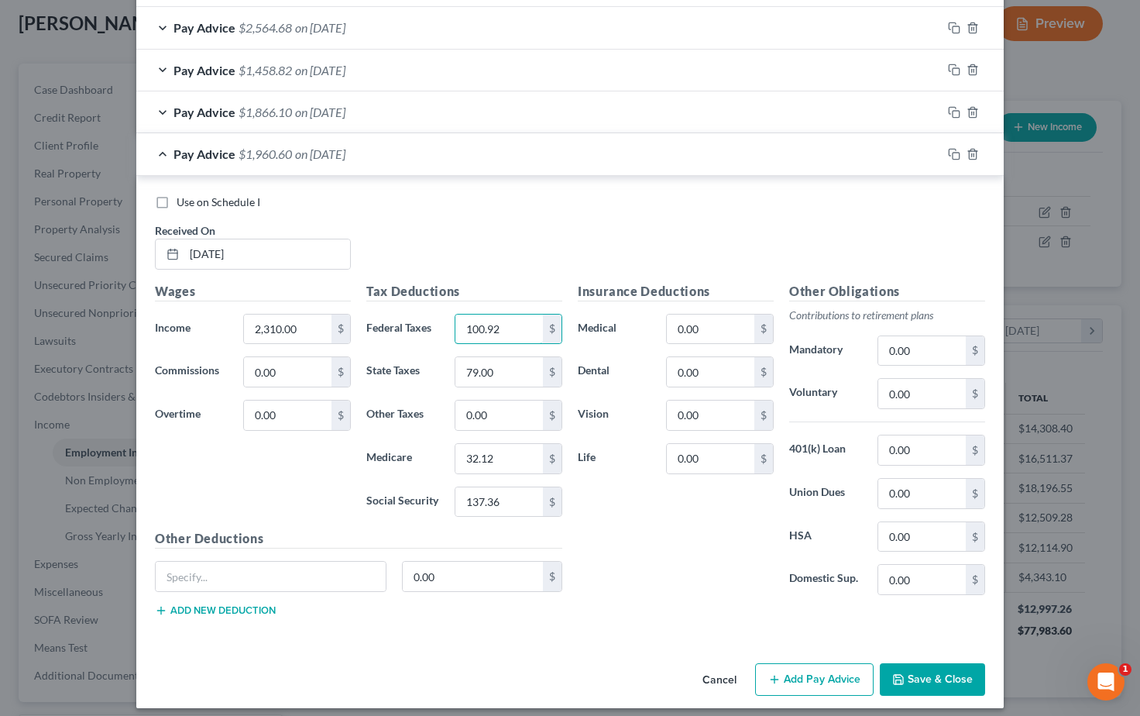
click at [420, 314] on div "Federal Taxes 100.92 $" at bounding box center [464, 329] width 211 height 31
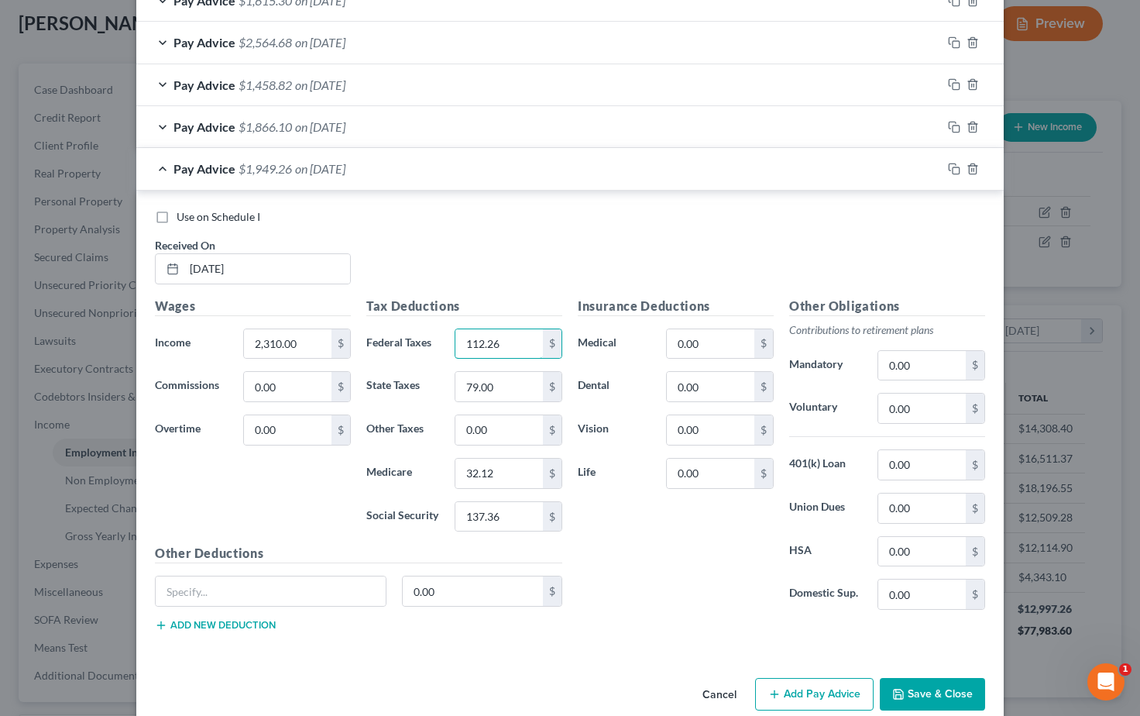
scroll to position [1551, 0]
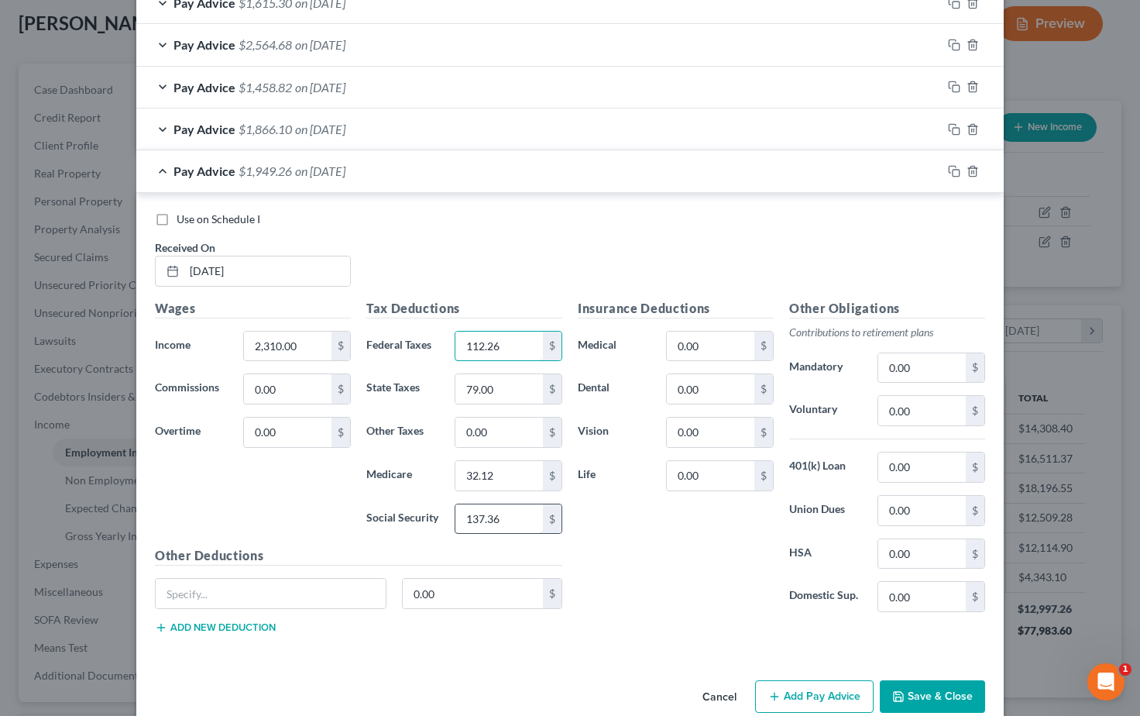
type input "112.26"
drag, startPoint x: 506, startPoint y: 511, endPoint x: 436, endPoint y: 506, distance: 70.7
click at [436, 506] on div "Social Security 137.36 $" at bounding box center [464, 518] width 211 height 31
type input "143.22"
drag, startPoint x: 492, startPoint y: 462, endPoint x: 448, endPoint y: 465, distance: 43.5
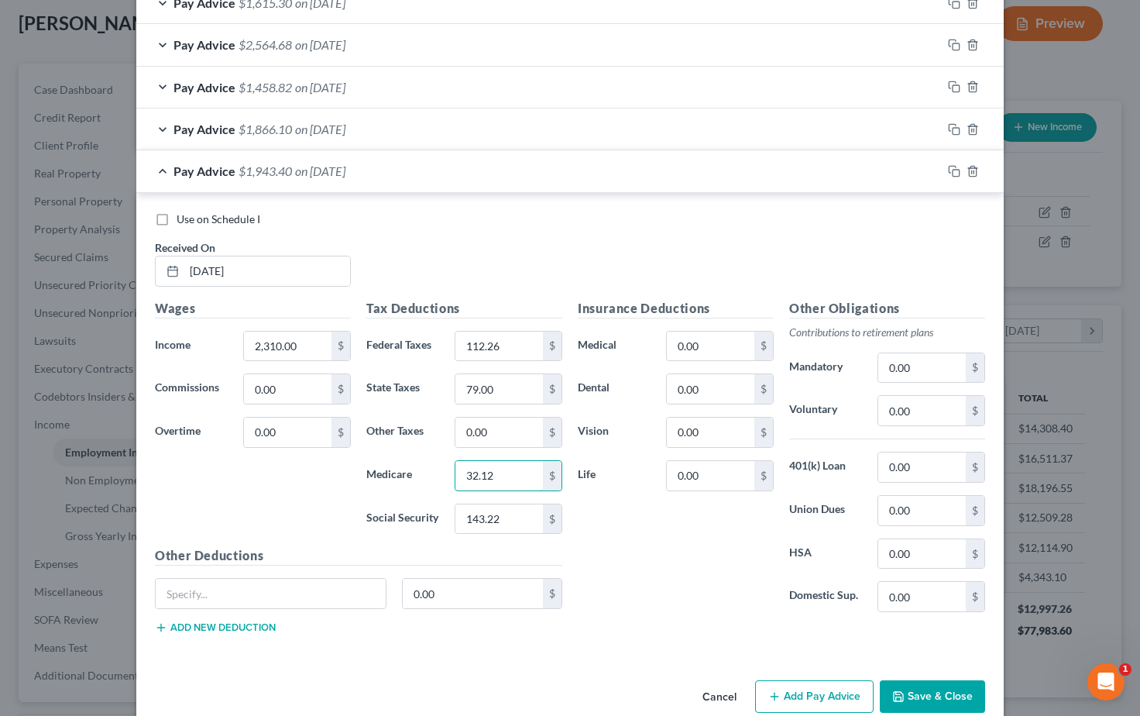
click at [448, 465] on div "32.12 $" at bounding box center [508, 475] width 123 height 31
type input "33.50"
drag, startPoint x: 483, startPoint y: 382, endPoint x: 434, endPoint y: 379, distance: 48.8
type input "84.00"
click at [653, 541] on div "Insurance Deductions Medical 0.00 $ Dental 0.00 $ Vision 0.00 $ Life 0.00 $" at bounding box center [675, 462] width 211 height 326
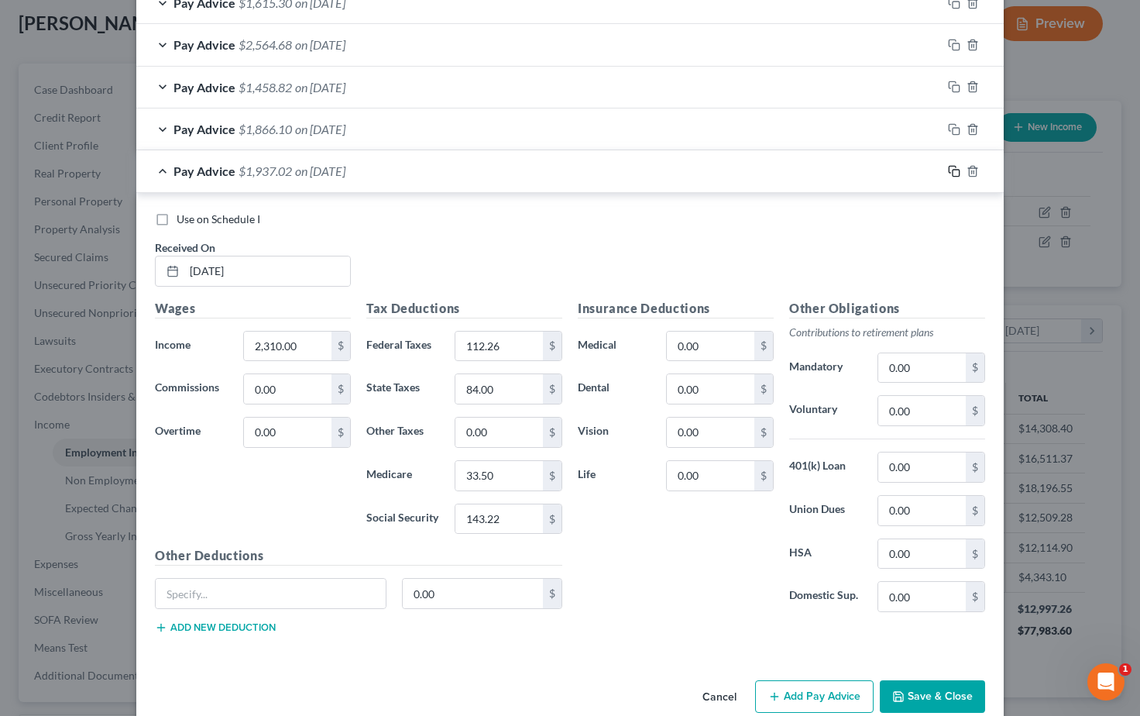
click at [952, 165] on icon "button" at bounding box center [954, 171] width 12 height 12
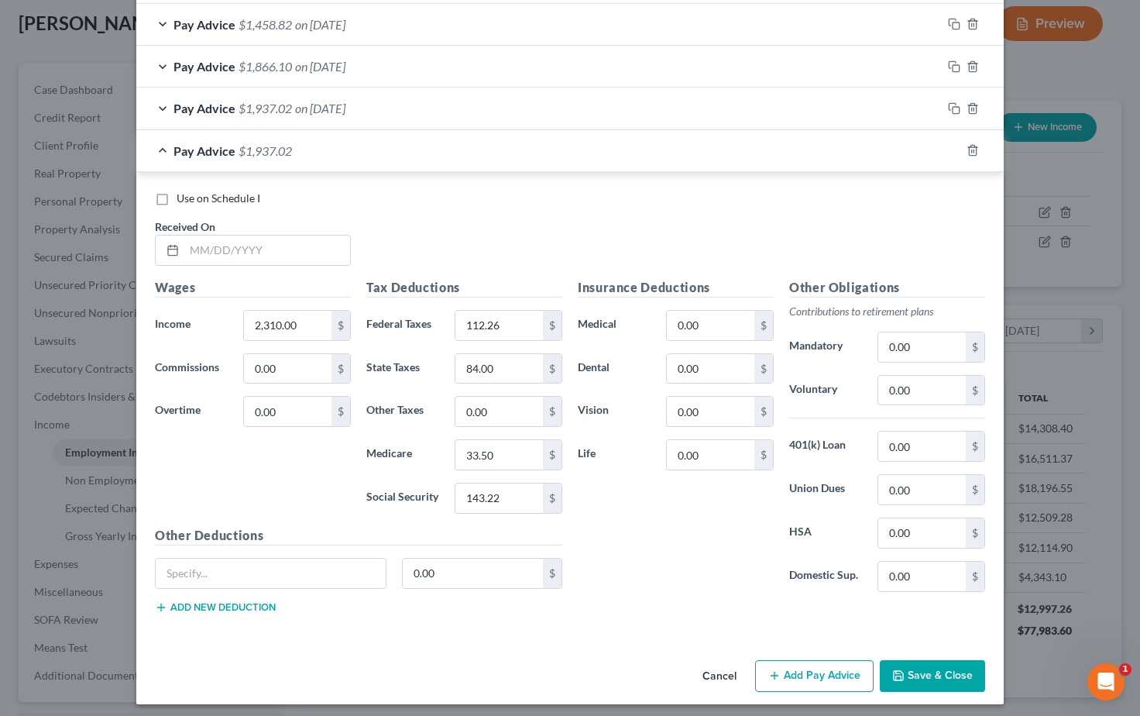
scroll to position [1610, 0]
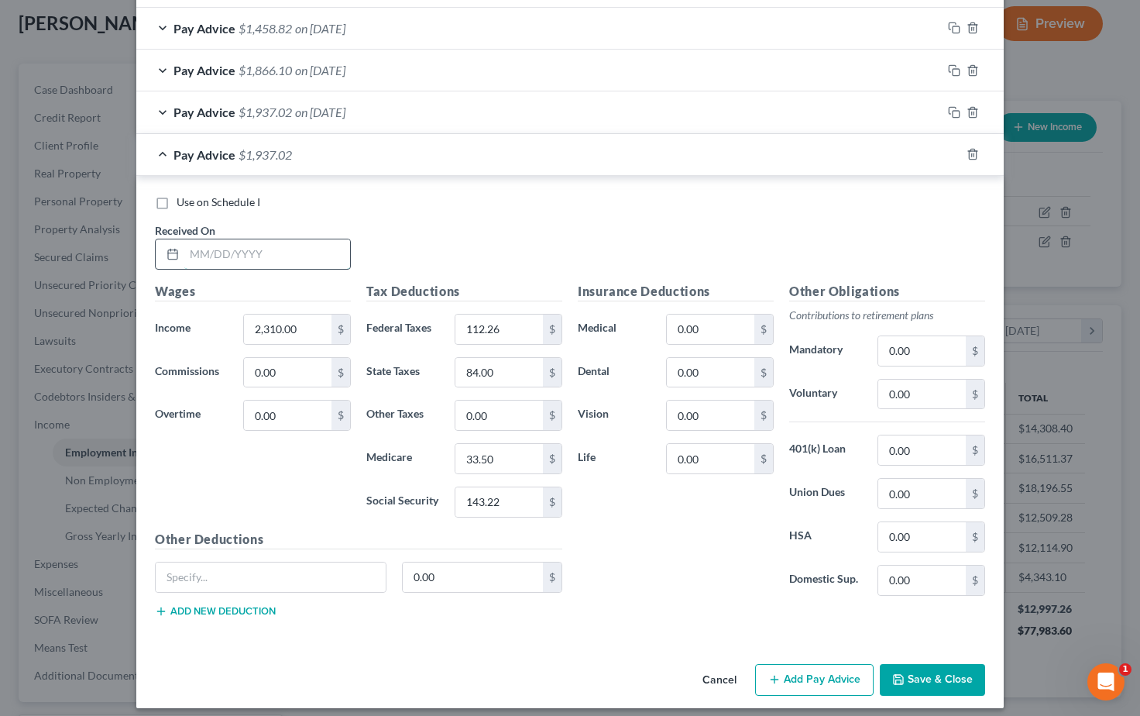
click at [202, 239] on input "text" at bounding box center [267, 253] width 166 height 29
type input "08/29/2025"
drag, startPoint x: 301, startPoint y: 320, endPoint x: 201, endPoint y: 319, distance: 100.7
click at [201, 319] on div "Income * 2,310.00 $" at bounding box center [252, 329] width 211 height 31
type input "2,803.50"
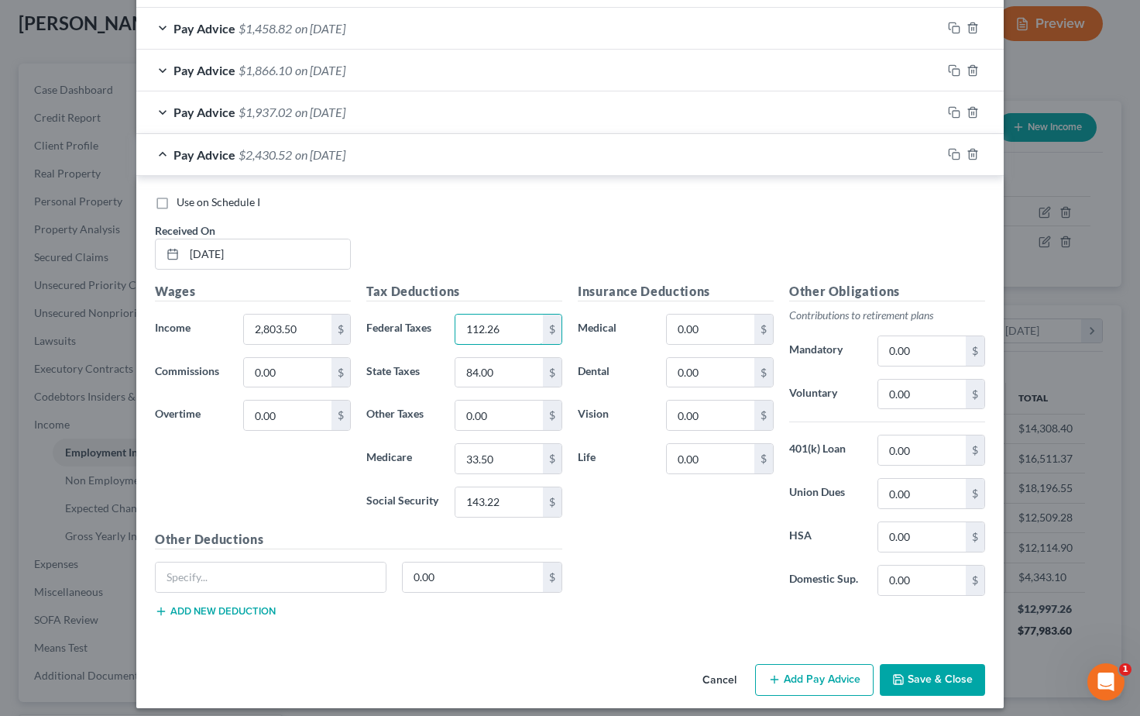
drag, startPoint x: 503, startPoint y: 317, endPoint x: 449, endPoint y: 319, distance: 53.5
click at [451, 319] on div "112.26 $" at bounding box center [508, 329] width 123 height 31
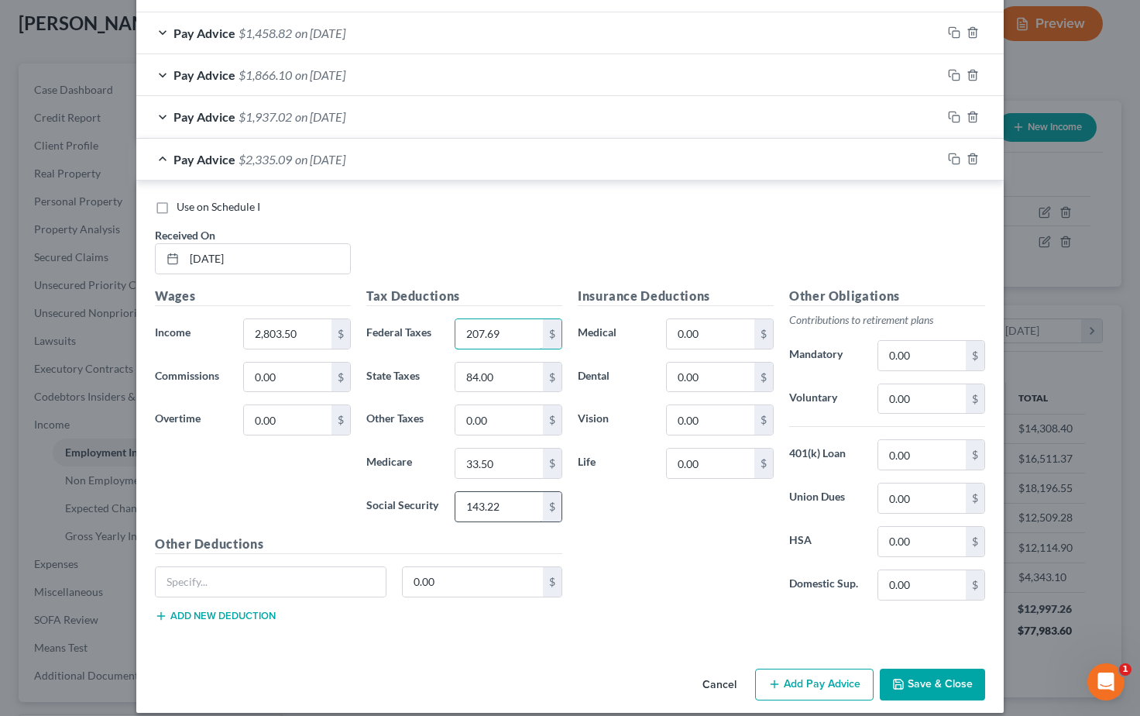
type input "207.69"
drag, startPoint x: 510, startPoint y: 496, endPoint x: 442, endPoint y: 496, distance: 68.1
click at [442, 496] on div "Social Security 143.22 $" at bounding box center [464, 506] width 211 height 31
type input "173.82"
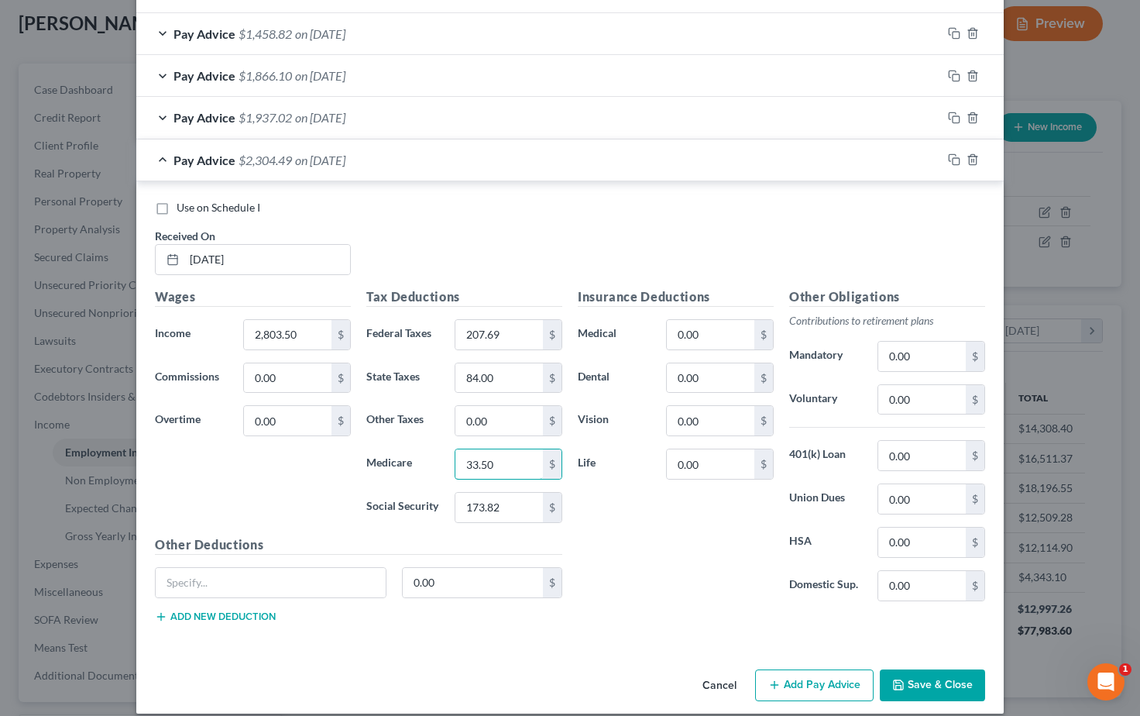
drag, startPoint x: 506, startPoint y: 455, endPoint x: 423, endPoint y: 451, distance: 83.7
click at [423, 451] on div "Medicare 33.50 $" at bounding box center [464, 463] width 211 height 31
type input "40.65"
drag, startPoint x: 489, startPoint y: 369, endPoint x: 416, endPoint y: 366, distance: 73.6
type input "105.00"
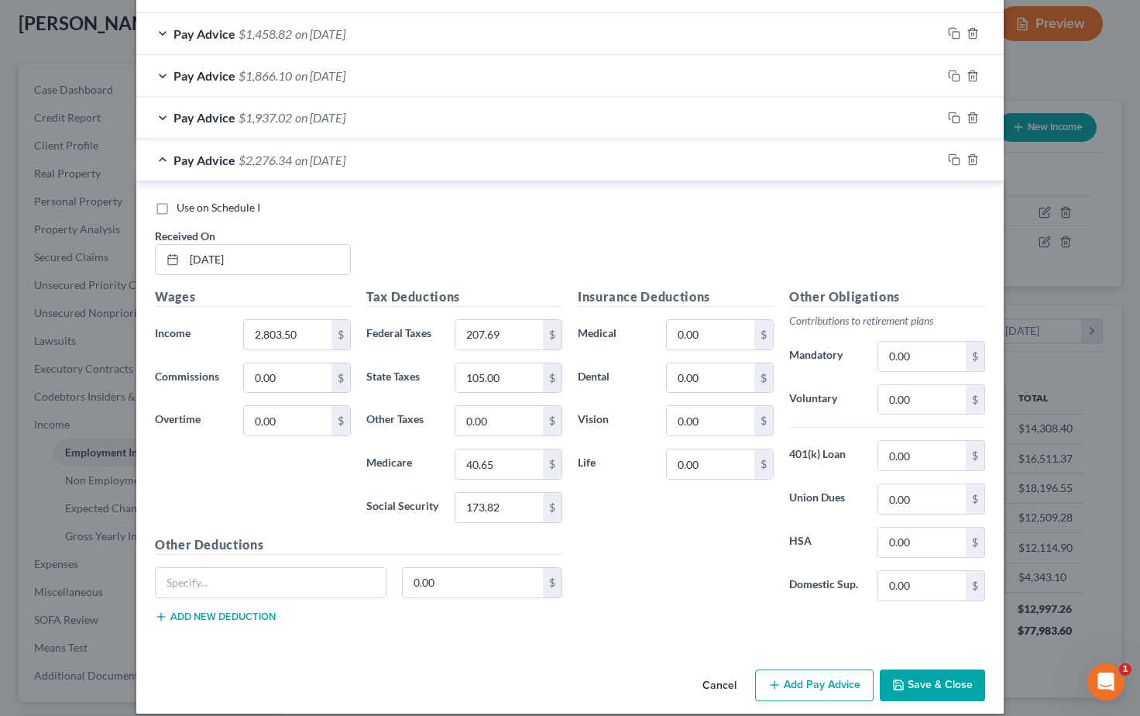
click at [660, 537] on div "Insurance Deductions Medical 0.00 $ Dental 0.00 $ Vision 0.00 $ Life 0.00 $" at bounding box center [675, 450] width 211 height 326
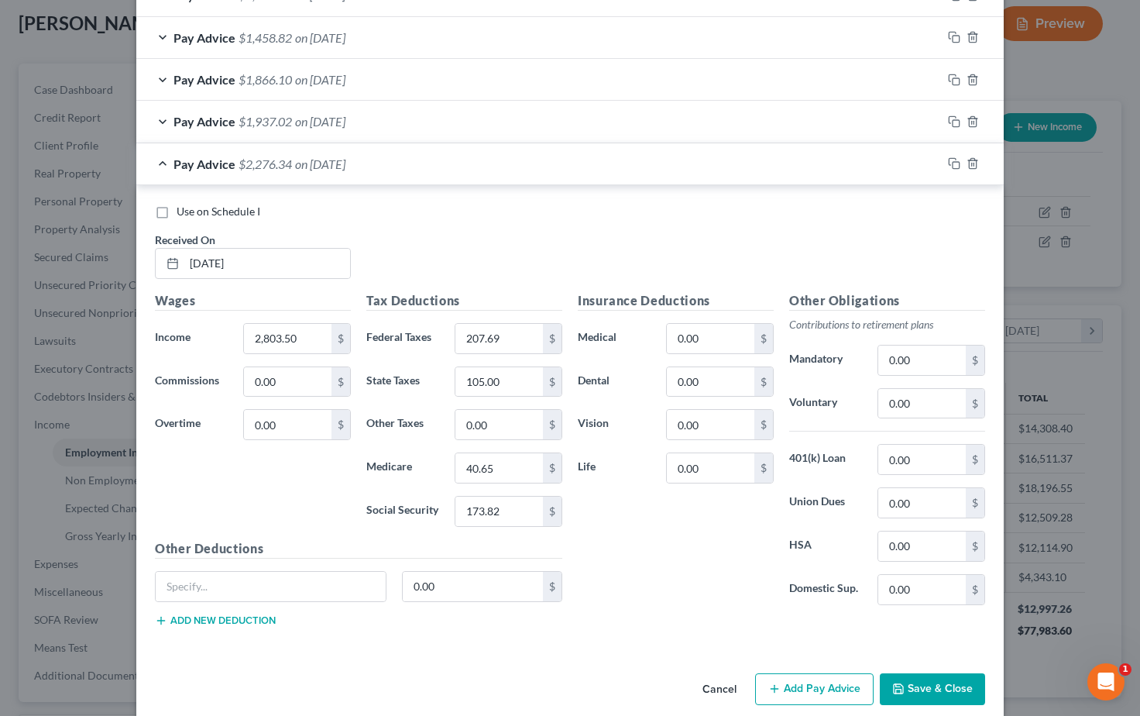
scroll to position [1603, 0]
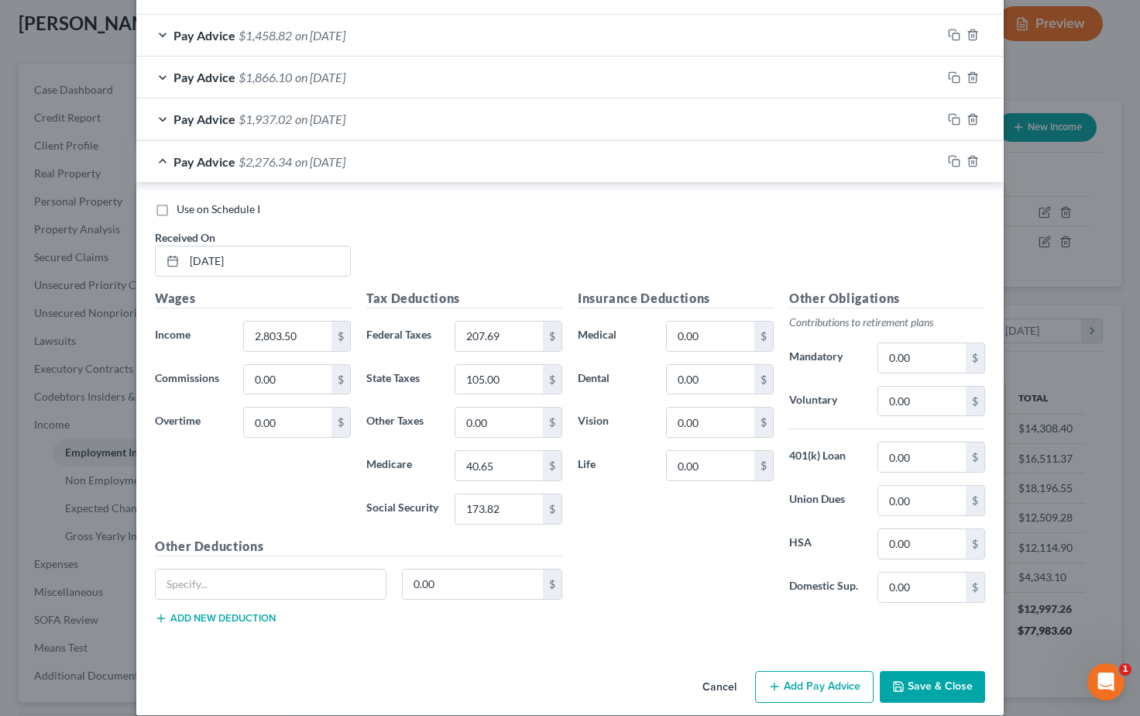
click at [922, 682] on button "Save & Close" at bounding box center [932, 687] width 105 height 33
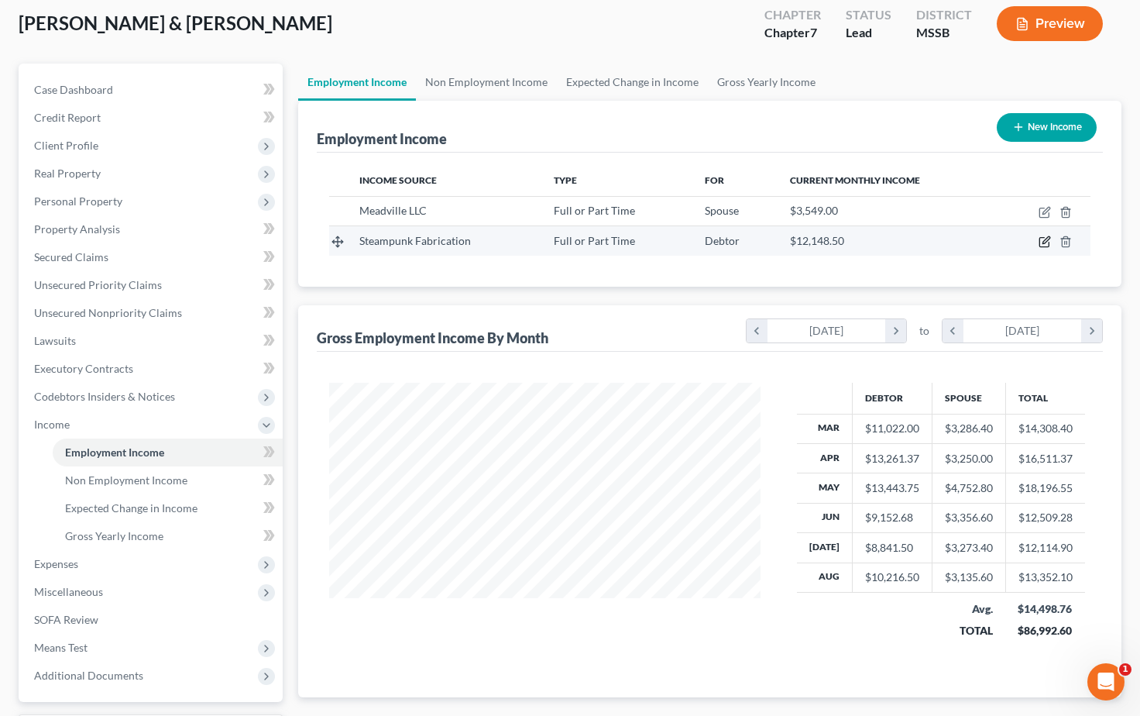
scroll to position [83, 0]
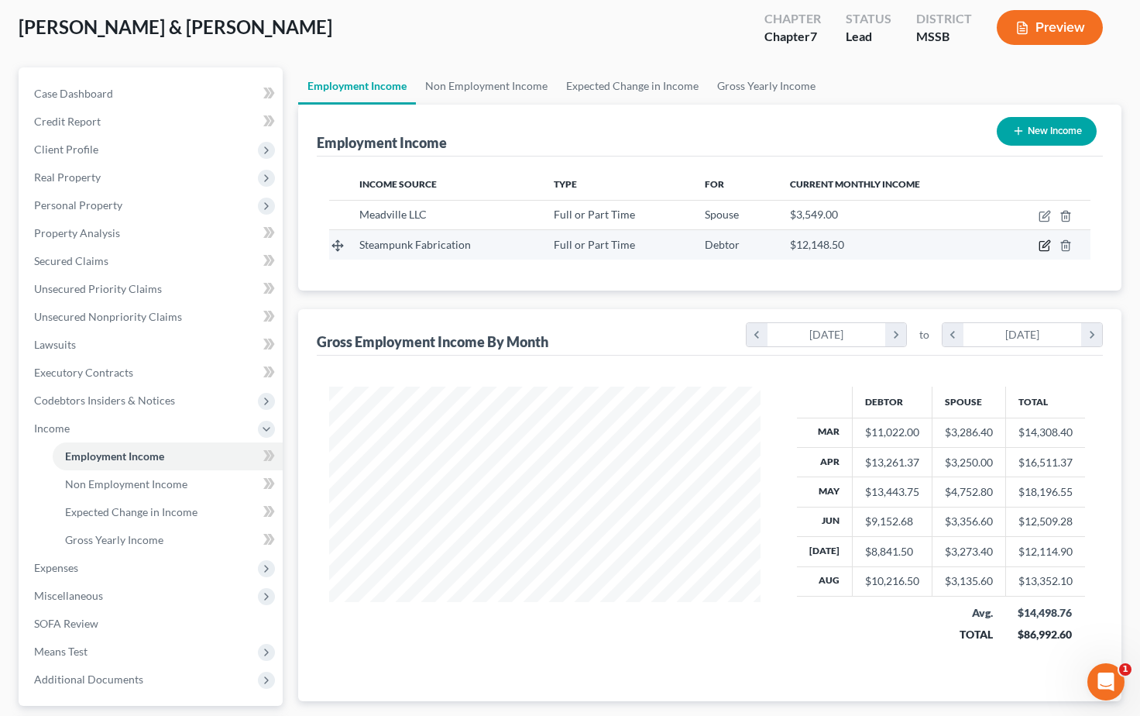
click at [1045, 242] on icon "button" at bounding box center [1044, 245] width 12 height 12
select select "0"
select select "25"
select select "3"
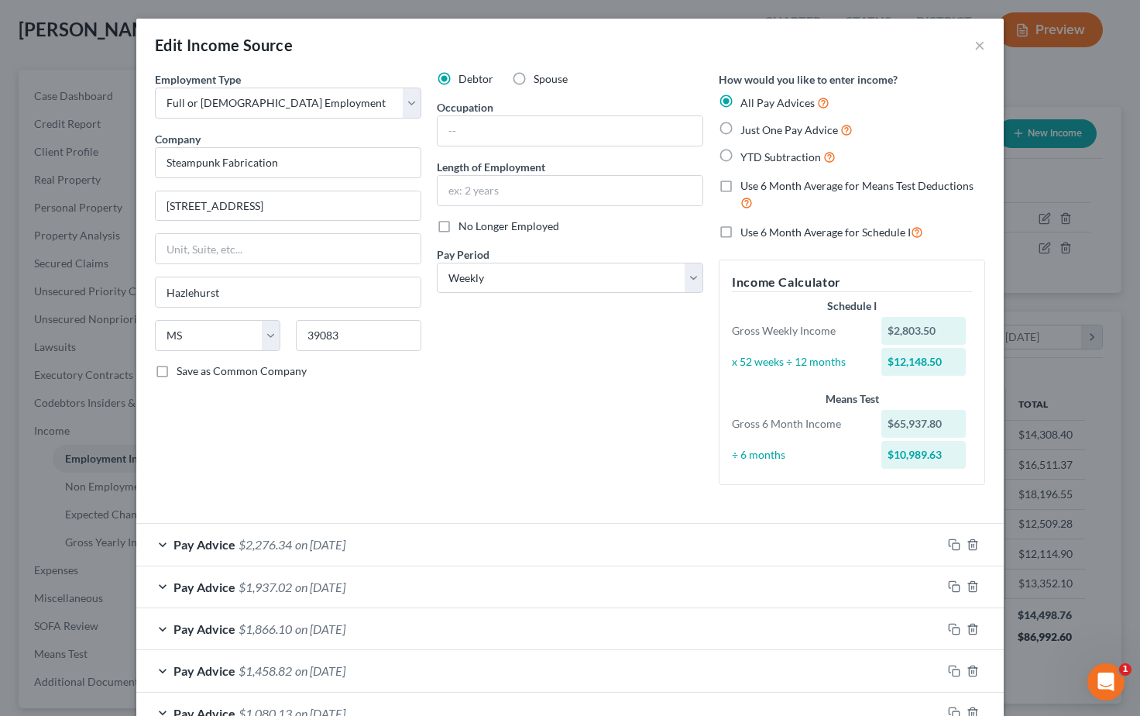
scroll to position [0, 0]
click at [980, 45] on button "×" at bounding box center [979, 45] width 11 height 19
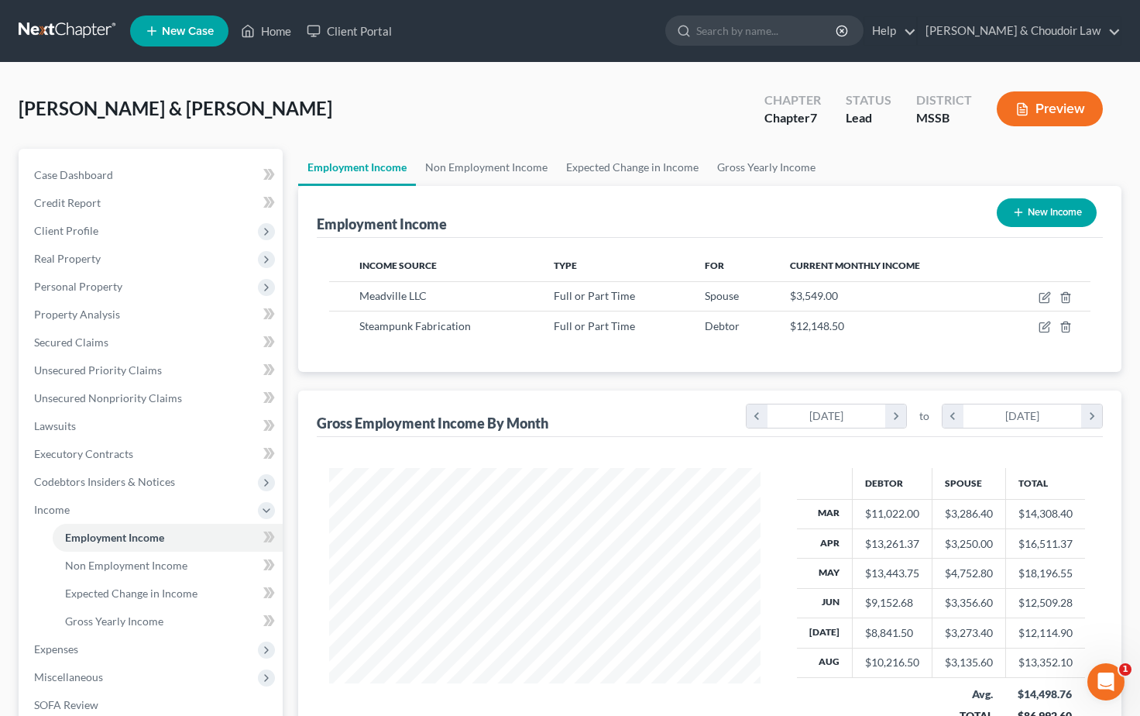
click at [82, 29] on link at bounding box center [68, 31] width 99 height 28
